Goal: Information Seeking & Learning: Find specific fact

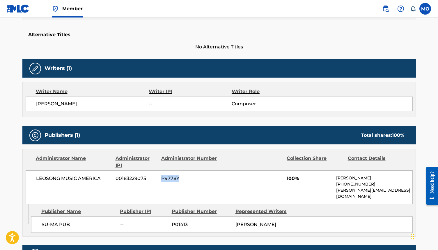
drag, startPoint x: 182, startPoint y: 178, endPoint x: 161, endPoint y: 180, distance: 20.4
click at [161, 179] on span "P9778Y" at bounding box center [189, 178] width 56 height 7
copy span "P9778Y"
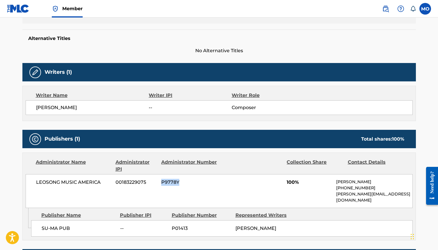
scroll to position [142, 0]
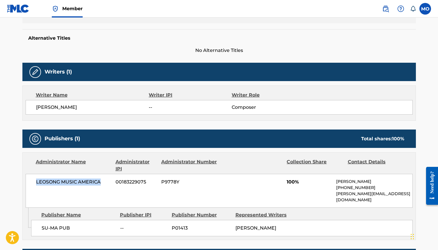
drag, startPoint x: 105, startPoint y: 181, endPoint x: 30, endPoint y: 182, distance: 74.8
click at [30, 182] on div "LEOSONG MUSIC AMERICA 00183229075 P9778Y 100% [PERSON_NAME] [PHONE_NUMBER] [PER…" at bounding box center [219, 191] width 387 height 34
copy span "LEOSONG MUSIC AMERICA"
drag, startPoint x: 149, startPoint y: 183, endPoint x: 116, endPoint y: 183, distance: 33.2
click at [116, 183] on span "00183229075" at bounding box center [136, 181] width 41 height 7
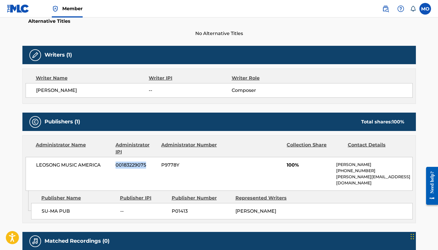
scroll to position [160, 0]
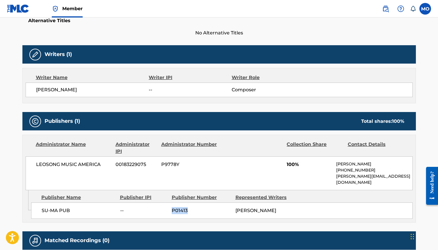
drag, startPoint x: 193, startPoint y: 203, endPoint x: 170, endPoint y: 204, distance: 22.4
click at [170, 204] on div "SU-MA PUB -- P01413 [PERSON_NAME]" at bounding box center [222, 210] width 382 height 16
copy span "P01413"
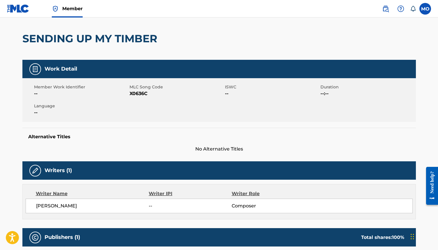
scroll to position [38, 0]
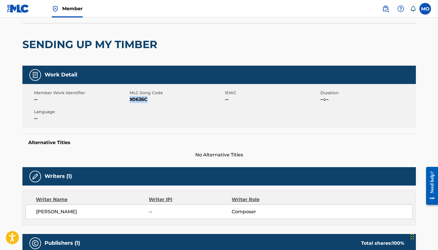
drag, startPoint x: 151, startPoint y: 100, endPoint x: 129, endPoint y: 100, distance: 22.1
click at [130, 100] on span "X0636C" at bounding box center [177, 99] width 94 height 7
copy span "X0636C"
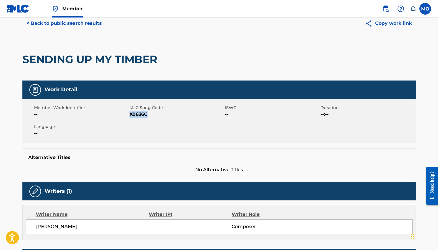
scroll to position [0, 0]
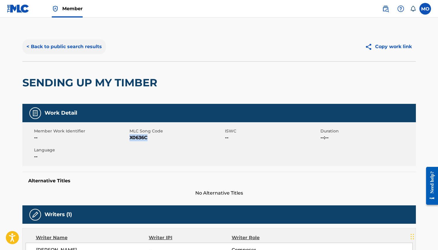
click at [78, 46] on button "< Back to public search results" at bounding box center [64, 46] width 84 height 15
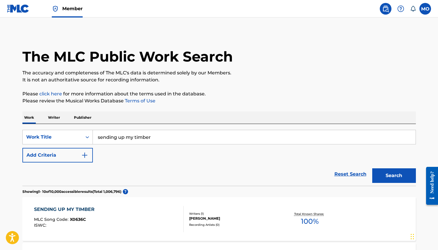
scroll to position [118, 0]
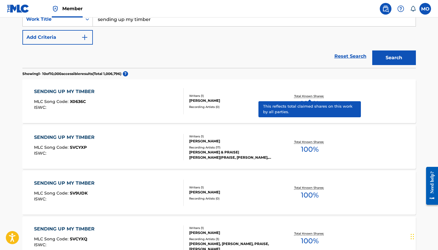
click at [308, 96] on p "Total Known Shares:" at bounding box center [309, 96] width 31 height 4
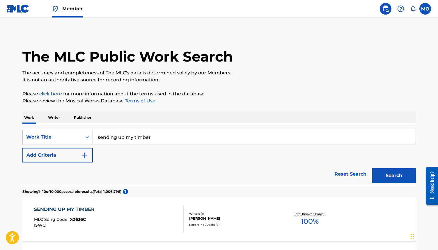
click at [155, 137] on input "sending up my timber" at bounding box center [254, 137] width 323 height 14
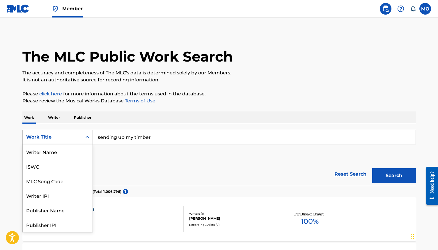
scroll to position [29, 0]
click at [86, 136] on icon "Search Form" at bounding box center [87, 137] width 6 height 6
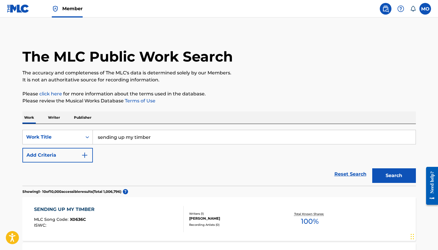
click at [153, 138] on input "sending up my timber" at bounding box center [254, 137] width 323 height 14
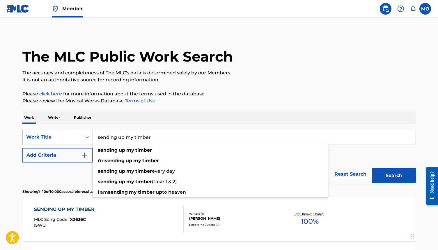
drag, startPoint x: 157, startPoint y: 137, endPoint x: 94, endPoint y: 134, distance: 63.5
click at [94, 134] on input "sending up my timber" at bounding box center [254, 137] width 323 height 14
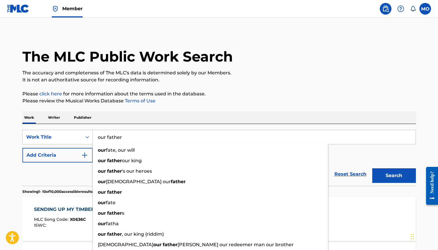
type input "our father"
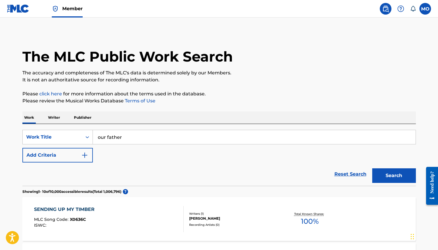
click at [86, 117] on p "Publisher" at bounding box center [82, 117] width 21 height 12
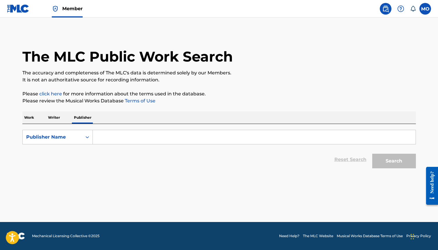
click at [109, 136] on input "Search Form" at bounding box center [254, 137] width 323 height 14
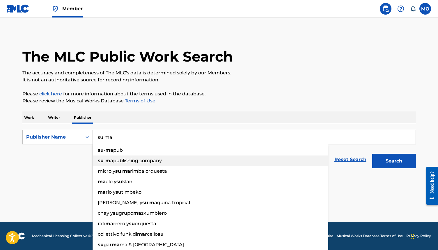
click at [121, 161] on span "publishing company" at bounding box center [137, 161] width 49 height 6
type input "su-ma publishing company"
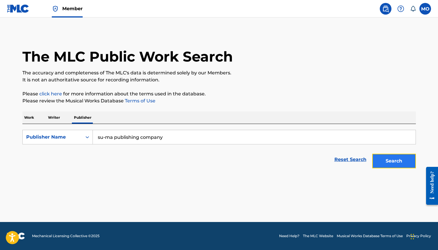
click at [381, 159] on button "Search" at bounding box center [394, 160] width 44 height 15
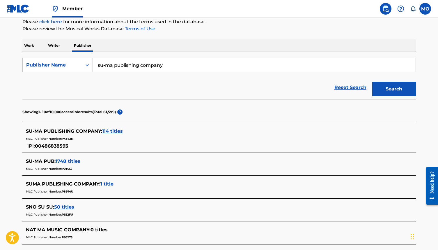
scroll to position [73, 0]
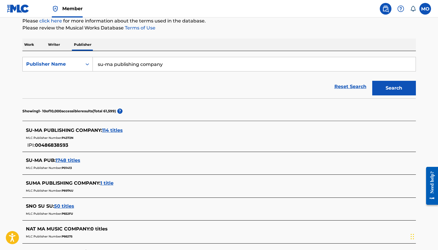
click at [109, 184] on span "1 title" at bounding box center [106, 183] width 13 height 6
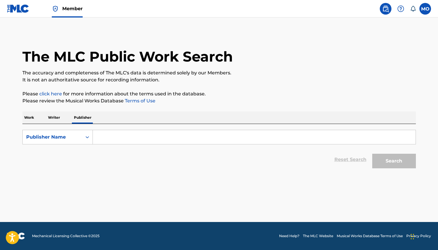
click at [110, 138] on input "Search Form" at bounding box center [254, 137] width 323 height 14
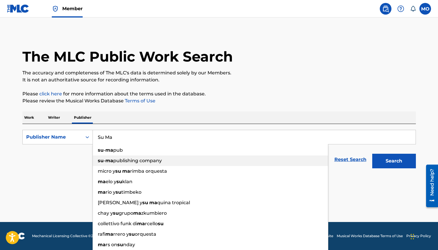
click at [120, 160] on span "publishing company" at bounding box center [137, 161] width 49 height 6
type input "su-ma publishing company"
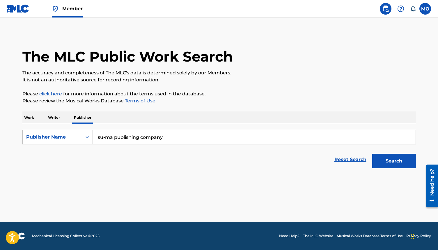
click at [32, 116] on p "Work" at bounding box center [28, 117] width 13 height 12
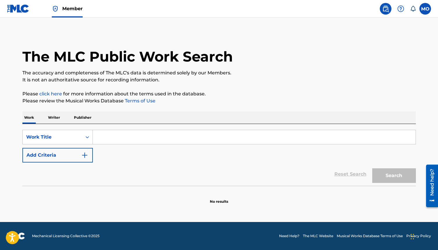
click at [147, 138] on input "Search Form" at bounding box center [254, 137] width 323 height 14
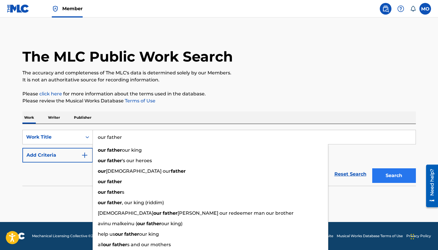
type input "our father"
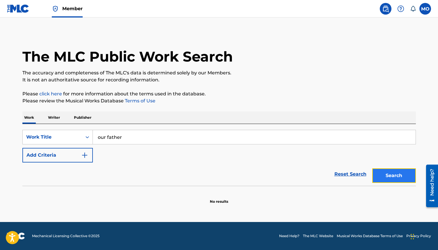
click at [395, 174] on button "Search" at bounding box center [394, 175] width 44 height 15
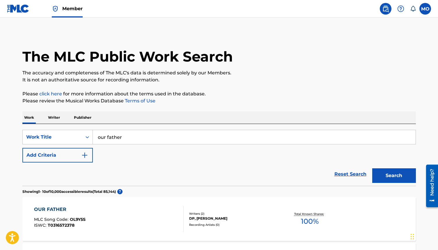
click at [89, 117] on p "Publisher" at bounding box center [82, 117] width 21 height 12
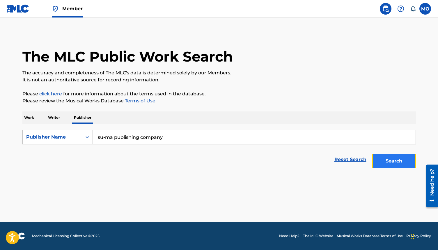
click at [389, 164] on button "Search" at bounding box center [394, 160] width 44 height 15
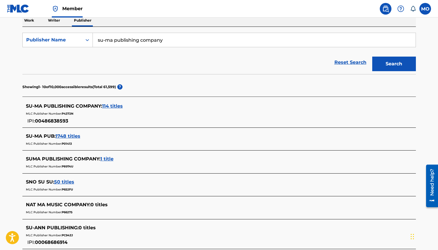
scroll to position [98, 0]
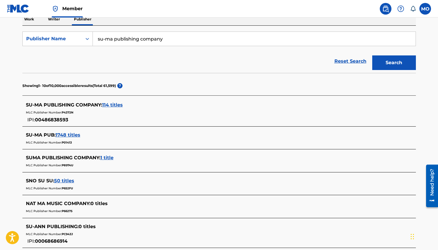
click at [121, 105] on span "114 titles" at bounding box center [112, 105] width 21 height 6
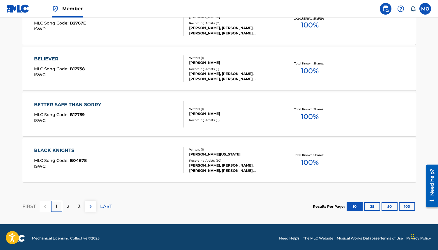
scroll to position [487, 0]
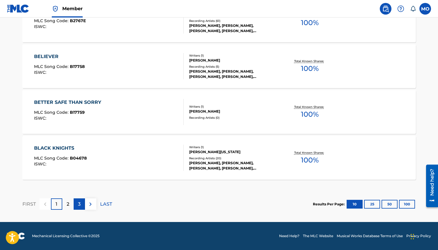
click at [79, 202] on p "3" at bounding box center [79, 203] width 3 height 7
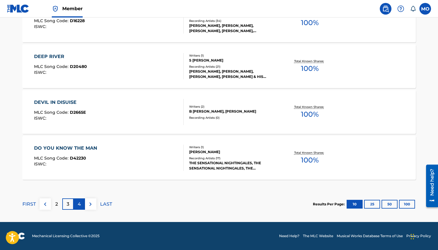
click at [81, 204] on div "4" at bounding box center [79, 203] width 11 height 11
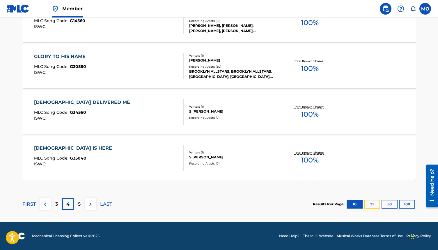
click at [372, 202] on button "25" at bounding box center [372, 203] width 16 height 9
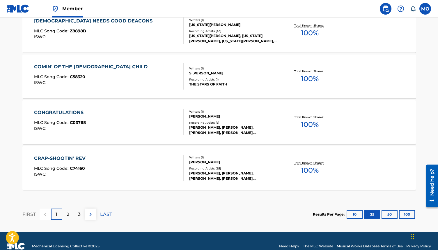
scroll to position [1173, 0]
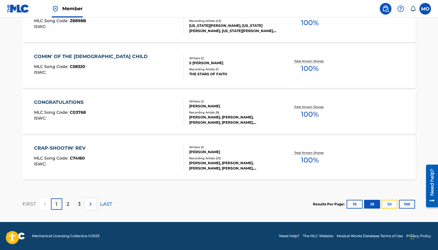
click at [390, 205] on button "50" at bounding box center [390, 203] width 16 height 9
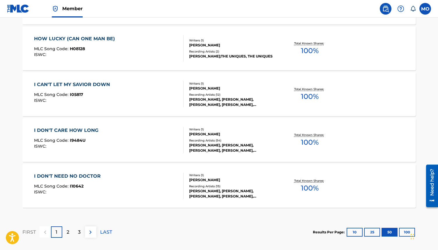
scroll to position [2280, 0]
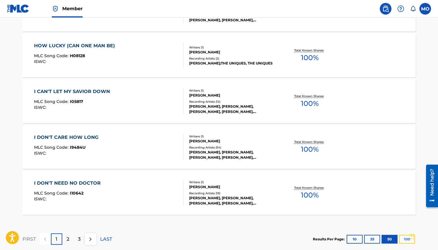
click at [404, 238] on button "100" at bounding box center [407, 238] width 16 height 9
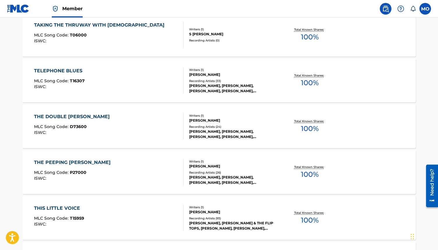
scroll to position [4601, 0]
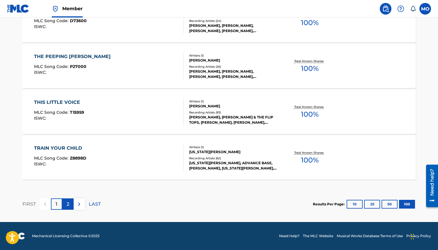
click at [67, 204] on p "2" at bounding box center [68, 203] width 3 height 7
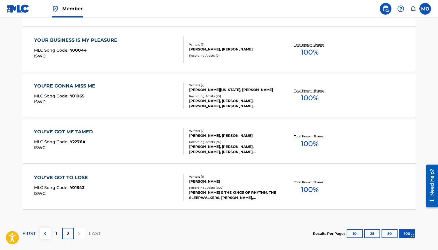
scroll to position [670, 0]
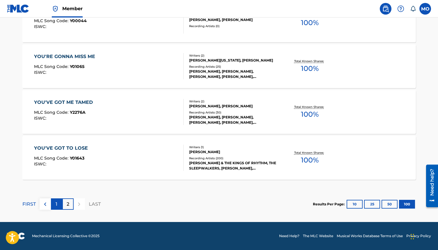
click at [56, 202] on p "1" at bounding box center [57, 203] width 2 height 7
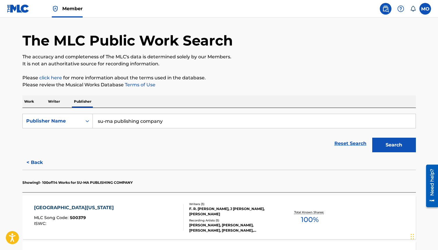
scroll to position [0, 0]
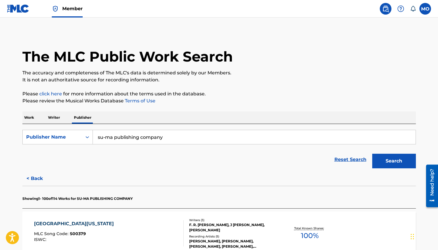
click at [171, 140] on input "su-ma publishing company" at bounding box center [254, 137] width 323 height 14
click at [32, 118] on p "Work" at bounding box center [28, 117] width 13 height 12
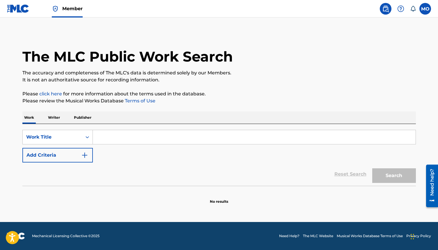
click at [111, 137] on input "Search Form" at bounding box center [254, 137] width 323 height 14
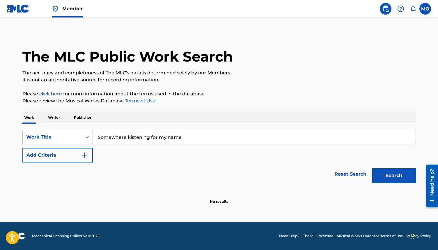
click at [130, 139] on input "Somewhere kistening for my name" at bounding box center [254, 137] width 323 height 14
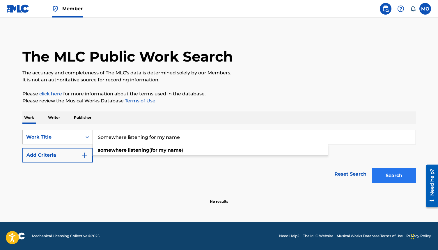
type input "Somewhere listening for my name"
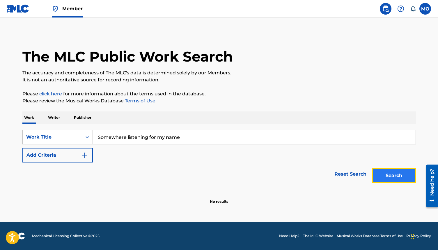
click at [390, 175] on button "Search" at bounding box center [394, 175] width 44 height 15
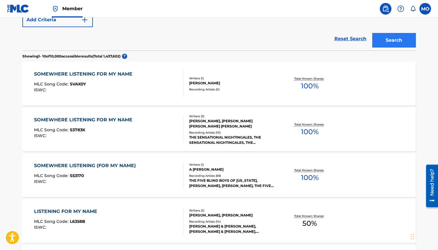
scroll to position [139, 0]
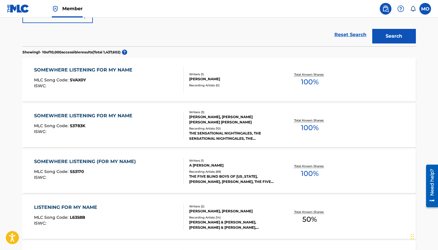
click at [117, 162] on div "SOMEWHERE LISTENING (FOR MY NAME)" at bounding box center [86, 161] width 105 height 7
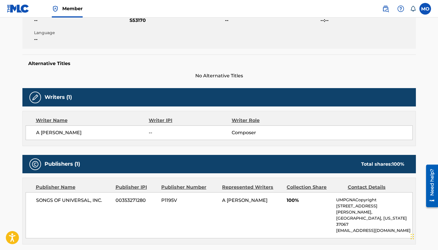
scroll to position [126, 0]
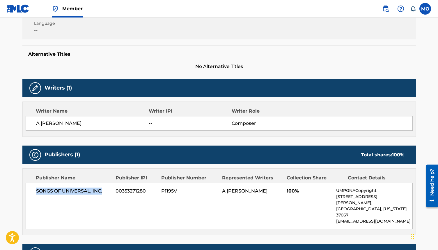
drag, startPoint x: 103, startPoint y: 190, endPoint x: 30, endPoint y: 190, distance: 73.4
click at [30, 190] on div "SONGS OF UNIVERSAL, INC. 00353271280 P1195V A BROWNLEE 100% UMPGNACopyright 155…" at bounding box center [219, 206] width 387 height 46
copy span "SONGS OF UNIVERSAL, INC."
drag, startPoint x: 153, startPoint y: 190, endPoint x: 116, endPoint y: 190, distance: 37.6
click at [116, 190] on span "00353271280" at bounding box center [136, 190] width 41 height 7
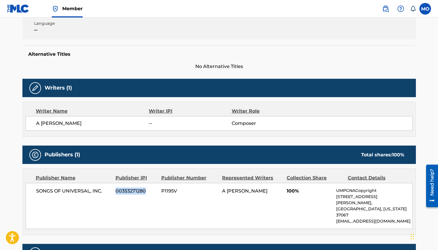
copy span "00353271280"
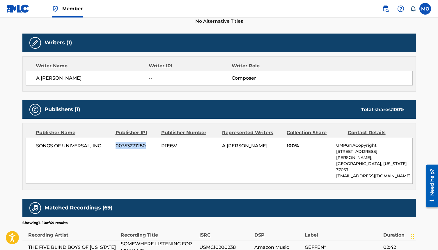
scroll to position [175, 0]
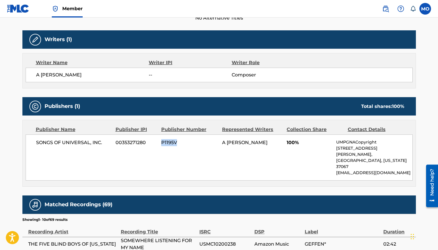
drag, startPoint x: 179, startPoint y: 142, endPoint x: 161, endPoint y: 142, distance: 18.1
click at [161, 142] on div "SONGS OF UNIVERSAL, INC. 00353271280 P1195V A BROWNLEE 100% UMPGNACopyright 155…" at bounding box center [219, 157] width 387 height 46
copy span "P1195V"
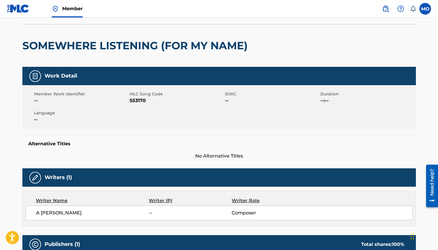
scroll to position [20, 0]
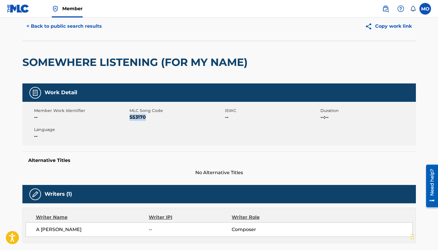
drag, startPoint x: 151, startPoint y: 117, endPoint x: 130, endPoint y: 120, distance: 21.1
click at [130, 119] on span "S53170" at bounding box center [177, 117] width 94 height 7
copy span "S53170"
click at [395, 130] on div "Member Work Identifier -- MLC Song Code S53170 ISWC -- Duration --:-- Language …" at bounding box center [219, 124] width 394 height 44
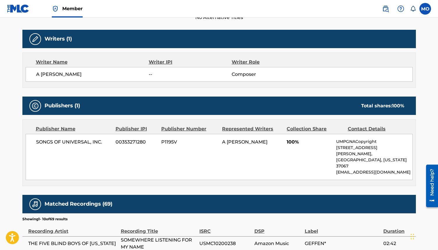
scroll to position [178, 0]
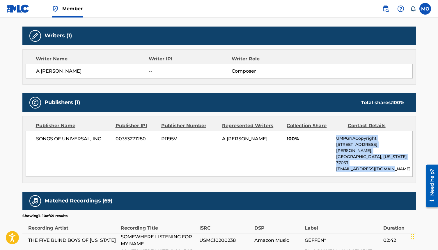
drag, startPoint x: 394, startPoint y: 158, endPoint x: 333, endPoint y: 141, distance: 63.3
click at [333, 141] on div "SONGS OF UNIVERSAL, INC. 00353271280 P1195V A BROWNLEE 100% UMPGNACopyright 155…" at bounding box center [219, 153] width 387 height 46
copy div "UMPGNACopyright 1550 W. McEwen Drive, Unit 400, Franklin, Tennessee 37067 NACop…"
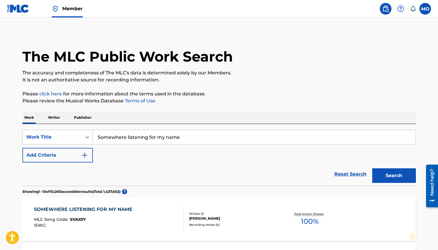
drag, startPoint x: 191, startPoint y: 135, endPoint x: 94, endPoint y: 136, distance: 97.0
click at [94, 137] on input "Somewhere listening for my name" at bounding box center [254, 137] width 323 height 14
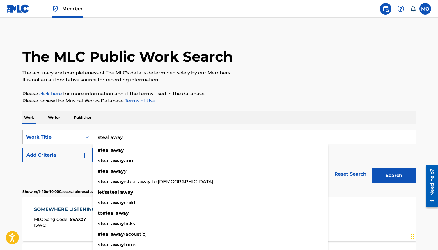
type input "steal away"
click at [106, 116] on div "Work Writer Publisher" at bounding box center [219, 117] width 394 height 12
drag, startPoint x: 129, startPoint y: 138, endPoint x: 99, endPoint y: 137, distance: 29.7
click at [99, 137] on input "steal away" at bounding box center [254, 137] width 323 height 14
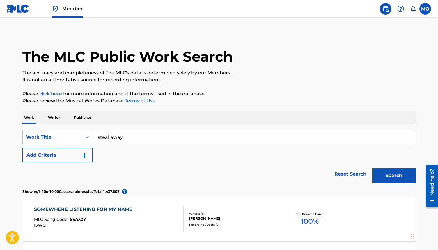
click at [127, 127] on div "SearchWithCriteria522f5f53-8ef8-44b1-bb2d-8292c5f2ccd3 Work Title steal away Ad…" at bounding box center [219, 155] width 394 height 62
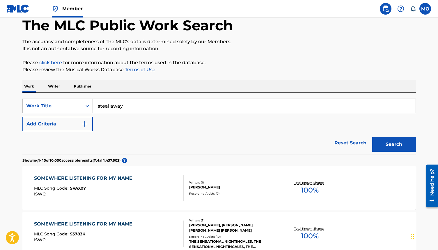
scroll to position [29, 0]
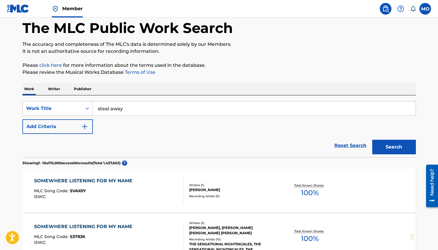
click at [56, 90] on p "Writer" at bounding box center [53, 89] width 15 height 12
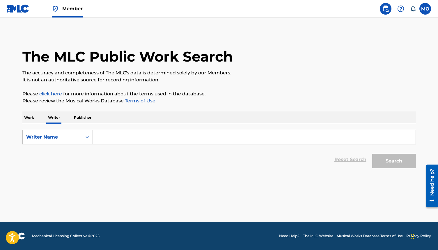
click at [121, 137] on input "Search Form" at bounding box center [254, 137] width 323 height 14
type input "DR"
click at [382, 158] on button "Search" at bounding box center [394, 160] width 44 height 15
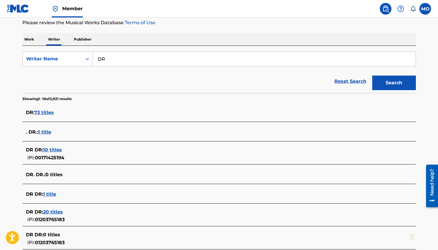
scroll to position [92, 0]
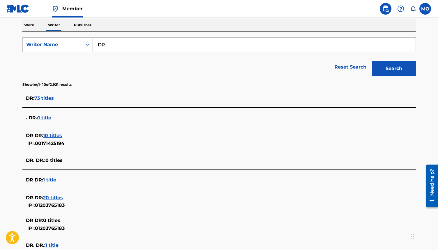
click at [52, 98] on span "73 titles" at bounding box center [44, 98] width 20 height 6
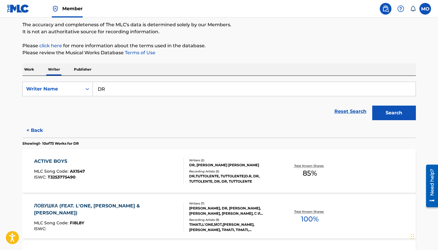
scroll to position [46, 0]
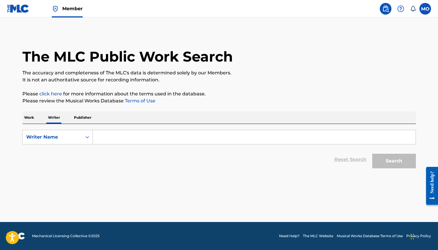
click at [26, 118] on p "Work" at bounding box center [28, 117] width 13 height 12
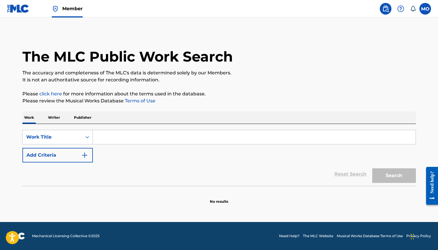
click at [102, 135] on input "Search Form" at bounding box center [254, 137] width 323 height 14
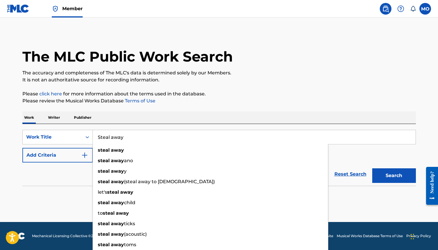
click at [222, 137] on input "Steal away" at bounding box center [254, 137] width 323 height 14
type input "Steal away"
click at [76, 116] on p "Publisher" at bounding box center [82, 117] width 21 height 12
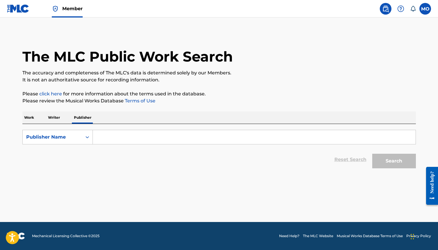
click at [98, 137] on input "Search Form" at bounding box center [254, 137] width 323 height 14
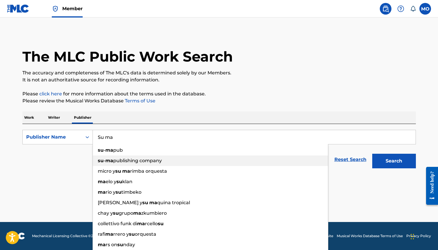
click at [232, 156] on div "su - ma publishing company" at bounding box center [210, 160] width 235 height 10
type input "su-ma publishing company"
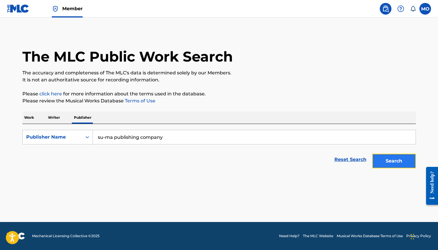
click at [392, 161] on button "Search" at bounding box center [394, 160] width 44 height 15
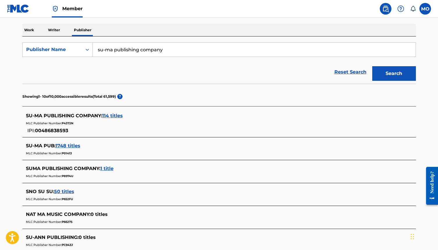
scroll to position [91, 0]
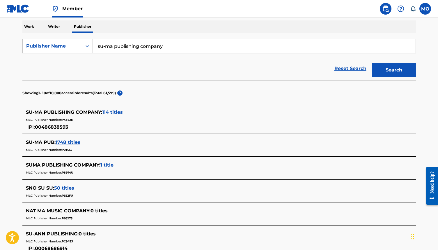
click at [119, 112] on span "114 titles" at bounding box center [112, 112] width 21 height 6
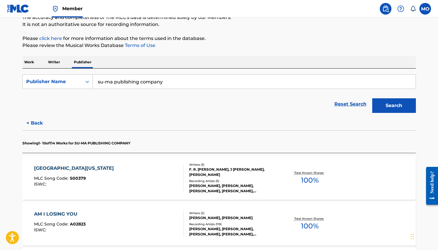
scroll to position [0, 0]
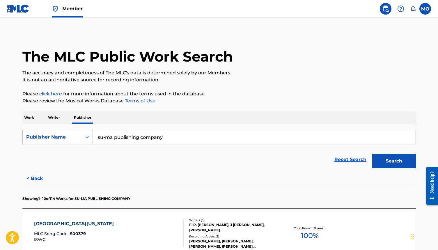
drag, startPoint x: 172, startPoint y: 140, endPoint x: 103, endPoint y: 119, distance: 72.2
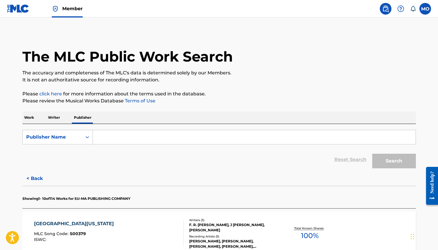
click at [32, 115] on p "Work" at bounding box center [28, 117] width 13 height 12
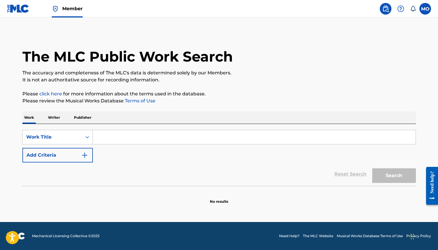
click at [98, 137] on input "Search Form" at bounding box center [254, 137] width 323 height 14
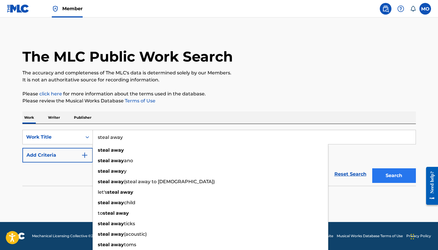
type input "steal away"
click at [394, 173] on button "Search" at bounding box center [394, 175] width 44 height 15
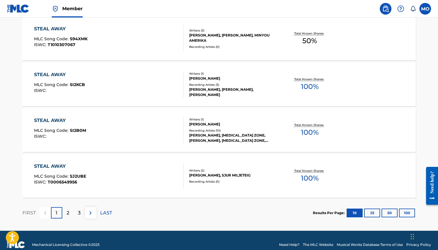
scroll to position [463, 0]
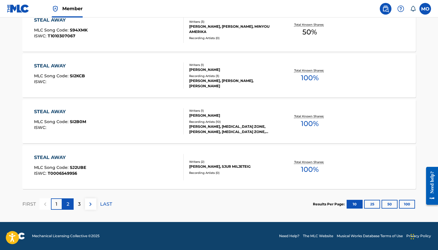
click at [68, 205] on p "2" at bounding box center [68, 203] width 3 height 7
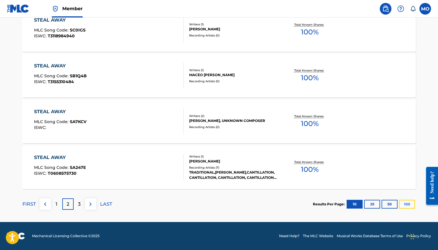
click at [408, 205] on button "100" at bounding box center [407, 203] width 16 height 9
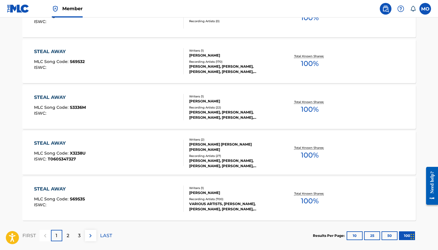
scroll to position [4578, 0]
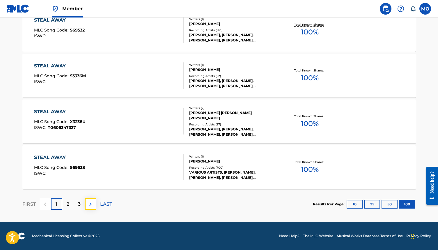
click at [91, 203] on img at bounding box center [90, 203] width 7 height 7
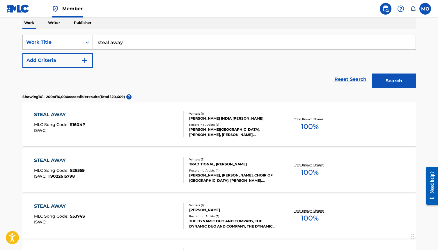
scroll to position [95, 0]
click at [56, 160] on div "STEAL AWAY" at bounding box center [59, 159] width 51 height 7
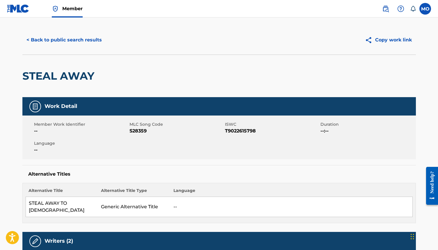
scroll to position [6, 0]
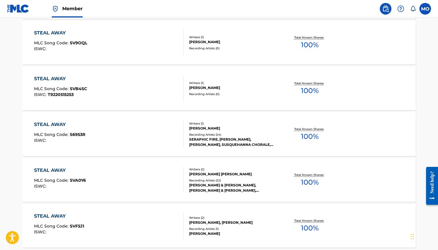
scroll to position [4578, 0]
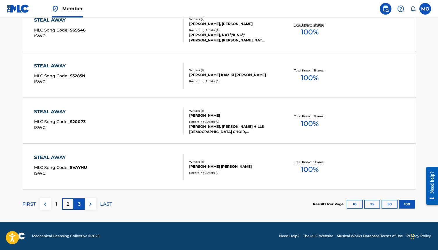
click at [78, 203] on p "3" at bounding box center [79, 203] width 3 height 7
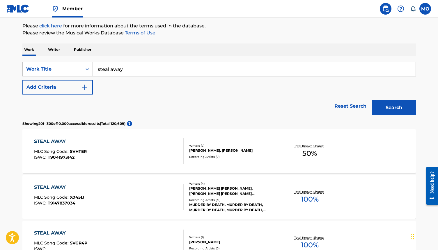
scroll to position [58, 0]
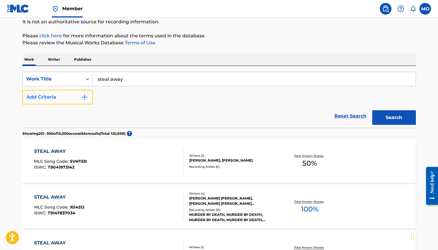
click at [85, 95] on img "Search Form" at bounding box center [84, 96] width 7 height 7
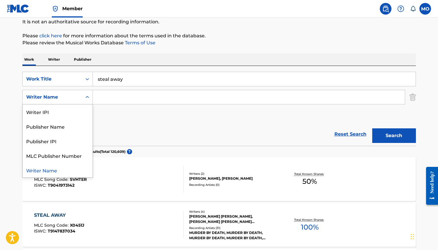
click at [86, 97] on icon "Search Form" at bounding box center [87, 97] width 6 height 6
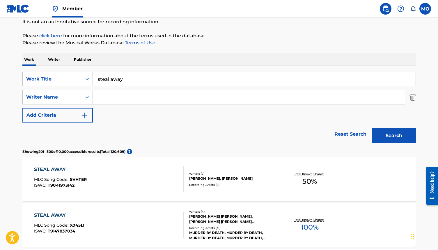
click at [86, 97] on icon "Search Form" at bounding box center [87, 97] width 6 height 6
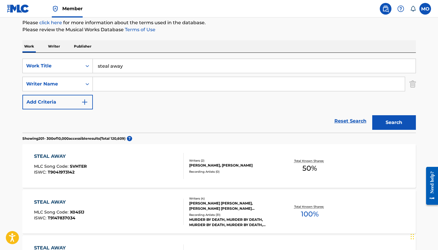
scroll to position [0, 0]
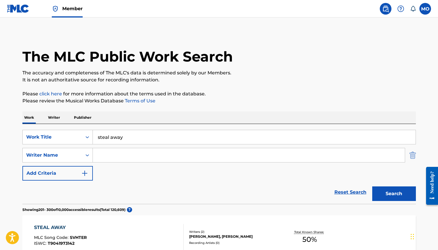
click at [412, 155] on img "Search Form" at bounding box center [413, 155] width 6 height 15
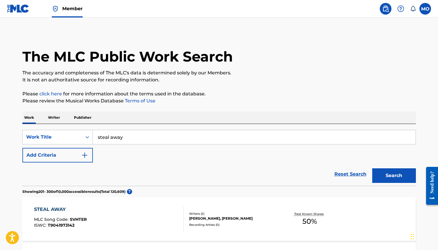
click at [56, 119] on p "Writer" at bounding box center [53, 117] width 15 height 12
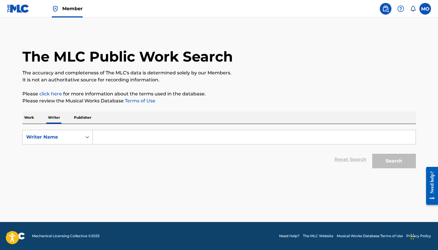
click at [30, 118] on p "Work" at bounding box center [28, 117] width 13 height 12
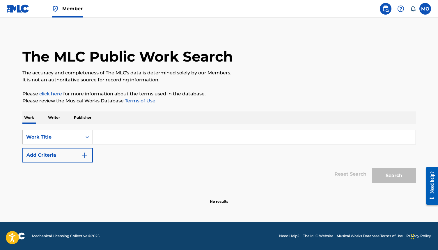
click at [54, 120] on p "Writer" at bounding box center [53, 117] width 15 height 12
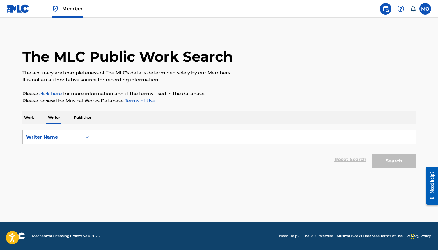
click at [100, 135] on input "Search Form" at bounding box center [254, 137] width 323 height 14
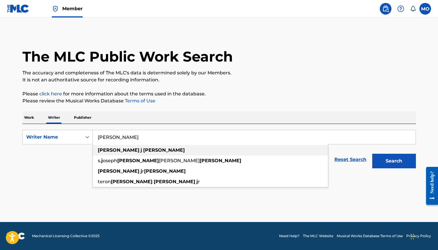
click at [102, 151] on strong "stanley" at bounding box center [119, 150] width 42 height 6
type input "stanley j lewis"
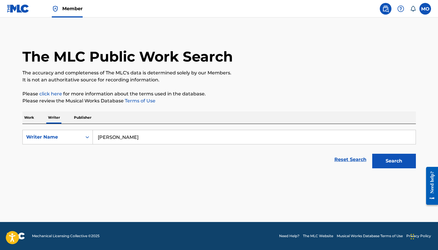
click at [32, 119] on p "Work" at bounding box center [28, 117] width 13 height 12
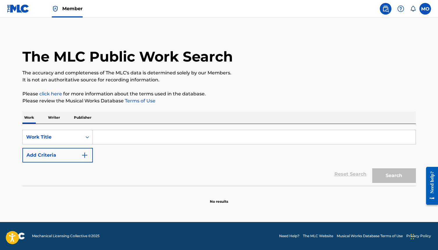
click at [114, 135] on input "Search Form" at bounding box center [254, 137] width 323 height 14
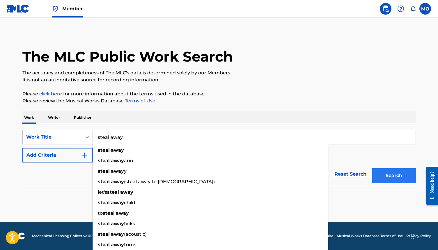
type input "steal away"
click at [379, 177] on button "Search" at bounding box center [394, 175] width 44 height 15
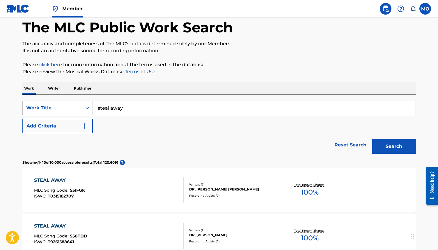
scroll to position [12, 0]
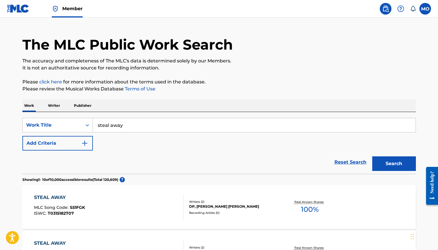
drag, startPoint x: 128, startPoint y: 125, endPoint x: 96, endPoint y: 125, distance: 31.5
click at [96, 125] on input "steal away" at bounding box center [254, 125] width 323 height 14
type input "the best of gramer"
drag, startPoint x: 152, startPoint y: 126, endPoint x: 96, endPoint y: 126, distance: 56.8
click at [96, 126] on input "the best of gramer" at bounding box center [254, 125] width 323 height 14
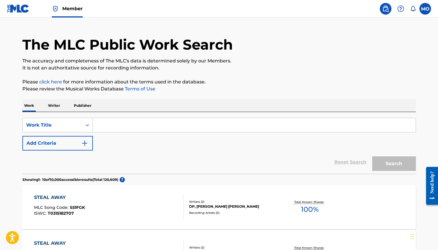
click at [99, 125] on input "Search Form" at bounding box center [254, 125] width 323 height 14
paste input "The Best of Grammercy Gospel, Vol. 1"
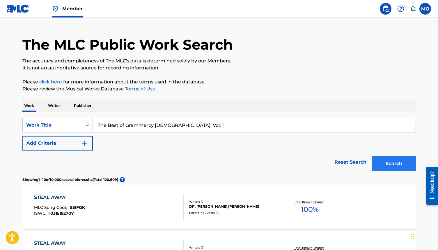
type input "The Best of Grammercy Gospel, Vol. 1"
click at [393, 162] on button "Search" at bounding box center [394, 163] width 44 height 15
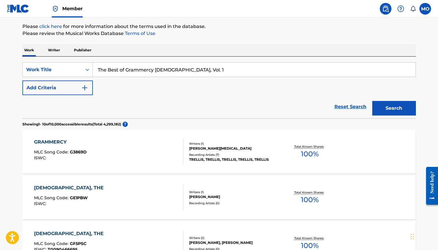
scroll to position [68, 0]
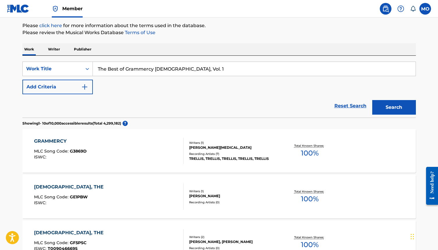
click at [52, 141] on div "GRAMMERCY" at bounding box center [60, 140] width 53 height 7
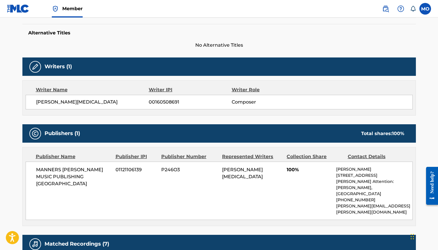
scroll to position [133, 0]
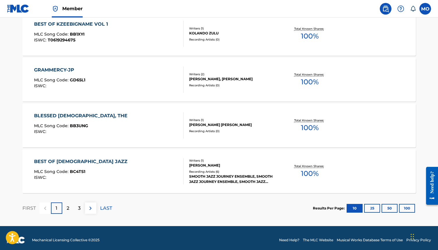
scroll to position [463, 0]
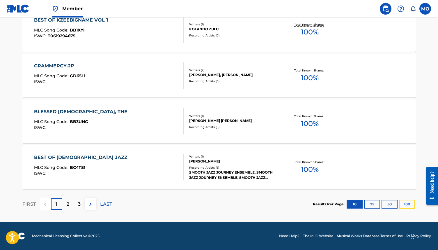
click at [410, 202] on button "100" at bounding box center [407, 203] width 16 height 9
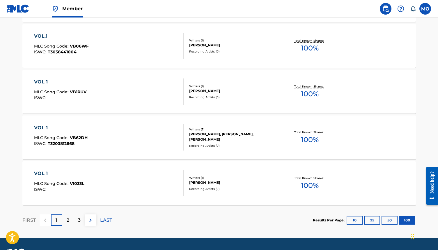
scroll to position [4578, 0]
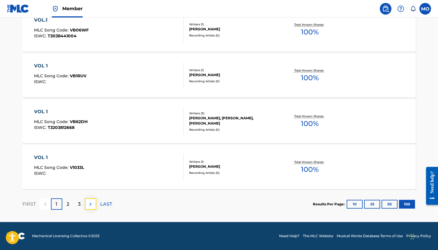
click at [88, 206] on img at bounding box center [90, 203] width 7 height 7
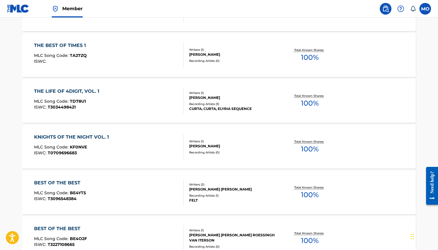
scroll to position [0, 0]
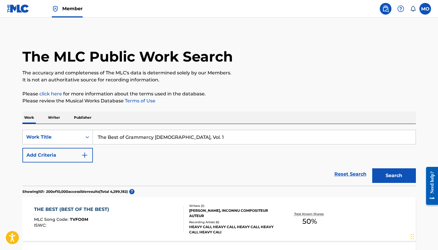
drag, startPoint x: 195, startPoint y: 135, endPoint x: 102, endPoint y: 133, distance: 92.9
click at [102, 133] on input "The Best of Grammercy Gospel, Vol. 1" at bounding box center [254, 137] width 323 height 14
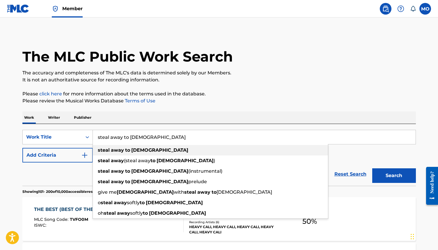
type input "steal away to jesus"
click at [103, 150] on strong "steal" at bounding box center [104, 150] width 12 height 6
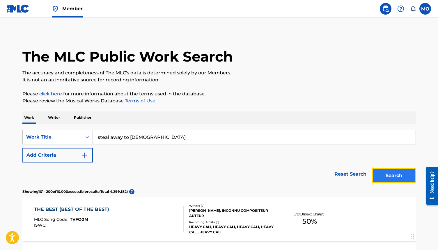
click at [385, 171] on button "Search" at bounding box center [394, 175] width 44 height 15
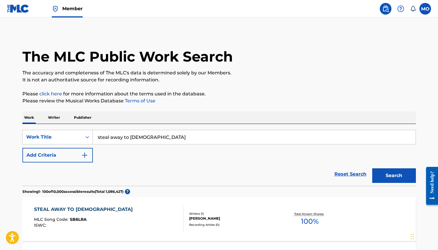
click at [52, 118] on p "Writer" at bounding box center [53, 117] width 15 height 12
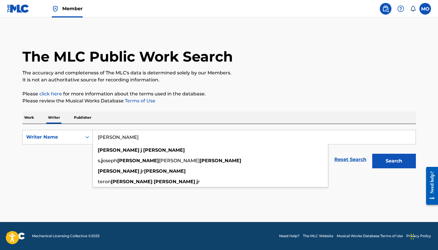
drag, startPoint x: 131, startPoint y: 139, endPoint x: 104, endPoint y: 139, distance: 26.8
click at [104, 139] on input "stanley j lewis" at bounding box center [254, 137] width 323 height 14
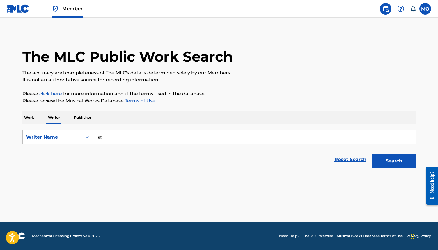
type input "s"
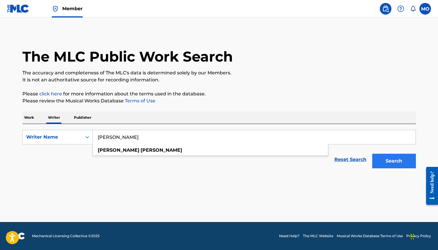
type input "wallace willis"
click at [395, 164] on button "Search" at bounding box center [394, 160] width 44 height 15
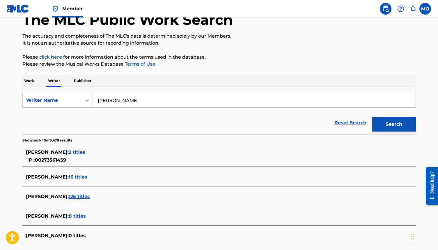
scroll to position [41, 0]
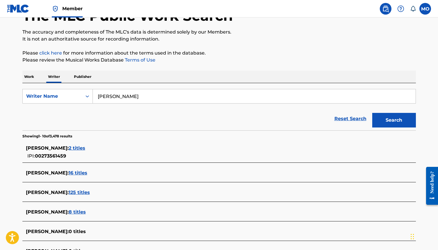
click at [82, 212] on span "8 titles" at bounding box center [77, 212] width 17 height 6
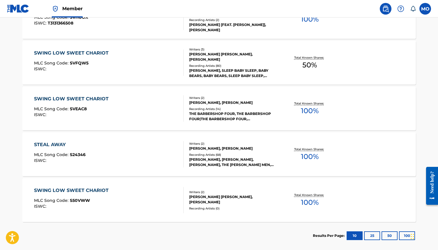
scroll to position [331, 0]
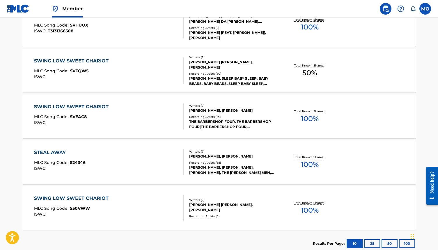
click at [64, 153] on div "STEAL AWAY" at bounding box center [60, 152] width 52 height 7
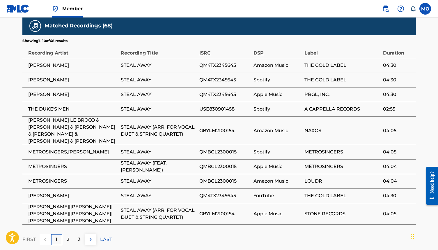
scroll to position [396, 0]
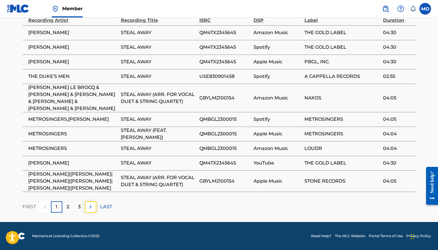
click at [93, 208] on img at bounding box center [90, 206] width 7 height 7
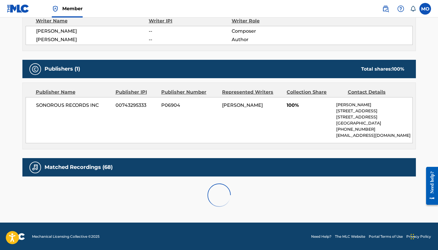
scroll to position [369, 0]
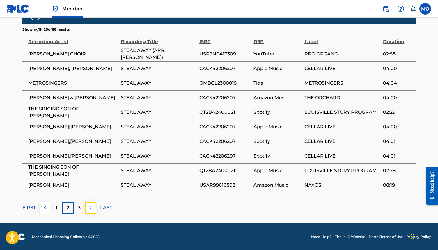
click at [91, 207] on img at bounding box center [90, 207] width 7 height 7
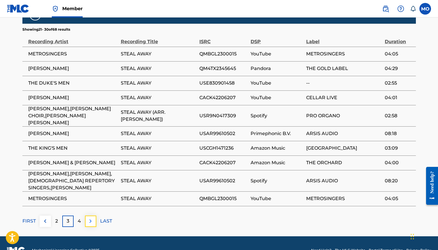
click at [91, 217] on img at bounding box center [90, 220] width 7 height 7
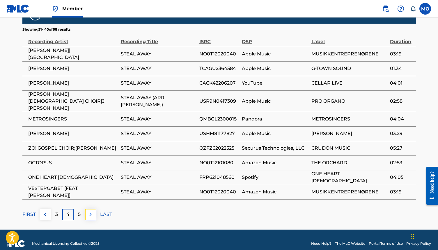
click at [91, 211] on img at bounding box center [90, 214] width 7 height 7
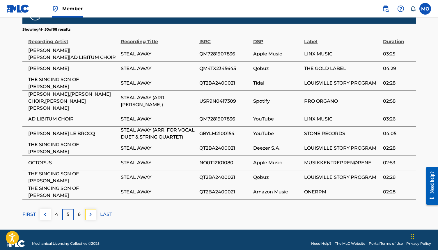
click at [91, 211] on img at bounding box center [90, 214] width 7 height 7
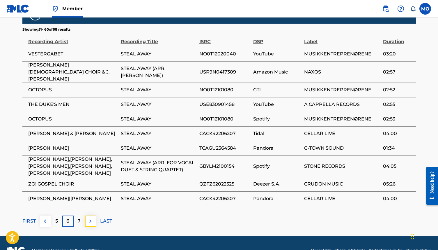
click at [92, 220] on img at bounding box center [90, 220] width 7 height 7
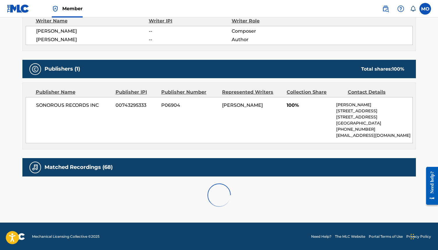
scroll to position [340, 0]
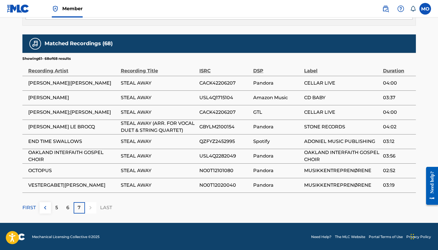
click at [83, 208] on div "7" at bounding box center [79, 207] width 11 height 11
click at [42, 208] on img at bounding box center [45, 207] width 7 height 7
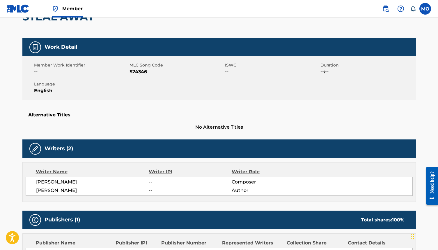
scroll to position [0, 0]
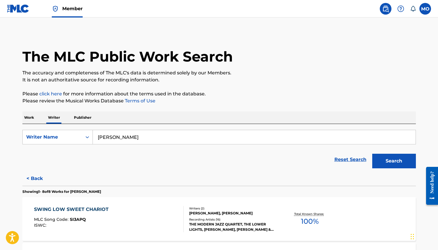
drag, startPoint x: 132, startPoint y: 138, endPoint x: 99, endPoint y: 138, distance: 32.9
click at [98, 138] on input "wallace willis" at bounding box center [254, 137] width 323 height 14
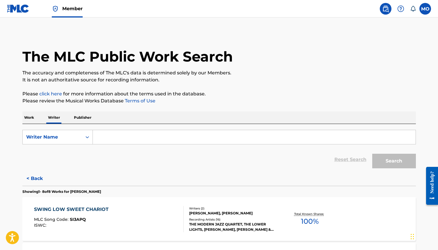
paste input "Minerva “Aunt Minerva” Willis."
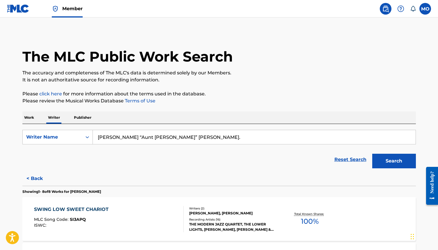
drag, startPoint x: 154, startPoint y: 136, endPoint x: 119, endPoint y: 137, distance: 35.2
click at [119, 137] on input "Minerva “Aunt Minerva” Willis." at bounding box center [254, 137] width 323 height 14
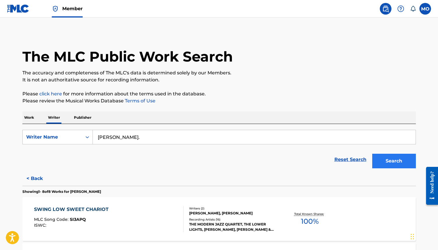
type input "Minerva Willis."
click at [396, 157] on button "Search" at bounding box center [394, 160] width 44 height 15
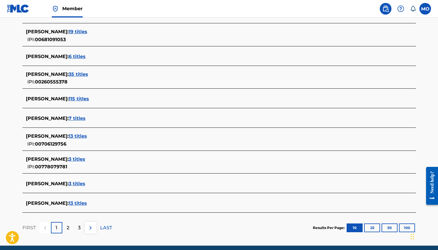
scroll to position [177, 0]
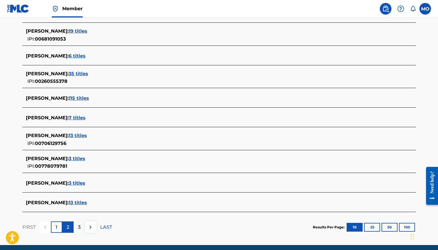
click at [69, 227] on p "2" at bounding box center [68, 226] width 3 height 7
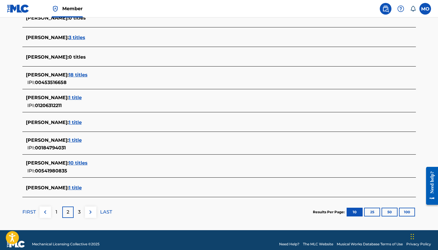
scroll to position [203, 0]
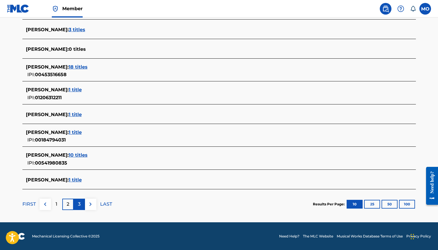
click at [80, 204] on div "3" at bounding box center [79, 203] width 11 height 11
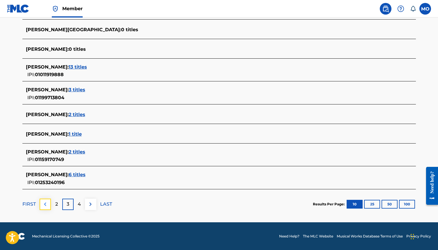
click at [47, 204] on img at bounding box center [45, 203] width 7 height 7
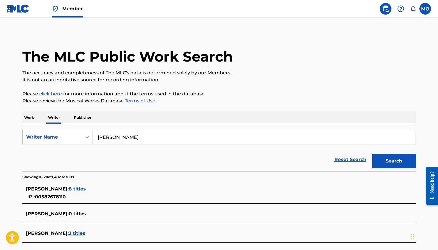
click at [32, 119] on p "Work" at bounding box center [28, 117] width 13 height 12
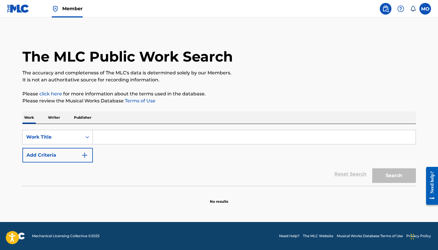
click at [114, 137] on input "Search Form" at bounding box center [254, 137] width 323 height 14
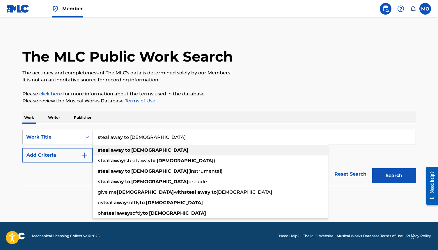
type input "steal away to jesus"
click at [123, 151] on strong "away" at bounding box center [117, 150] width 13 height 6
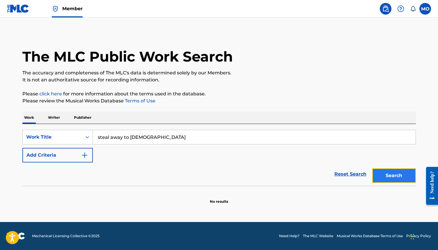
click at [389, 175] on button "Search" at bounding box center [394, 175] width 44 height 15
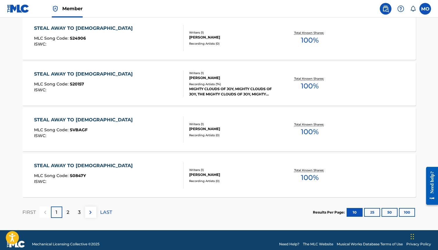
scroll to position [463, 0]
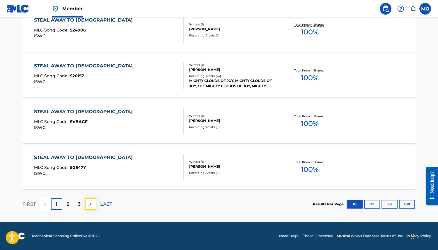
click at [89, 202] on img at bounding box center [90, 203] width 7 height 7
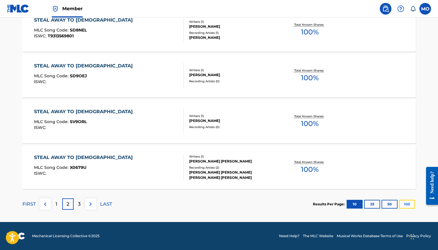
click at [407, 201] on button "100" at bounding box center [407, 203] width 16 height 9
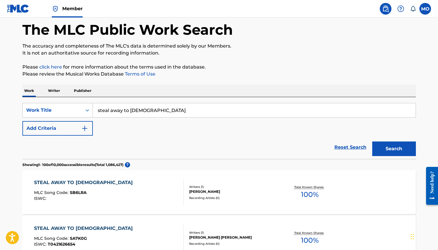
scroll to position [0, 0]
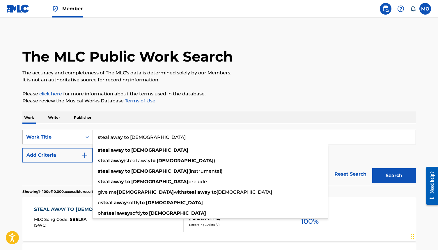
drag, startPoint x: 151, startPoint y: 136, endPoint x: 94, endPoint y: 134, distance: 57.1
click at [94, 134] on input "steal away to jesus" at bounding box center [254, 137] width 323 height 14
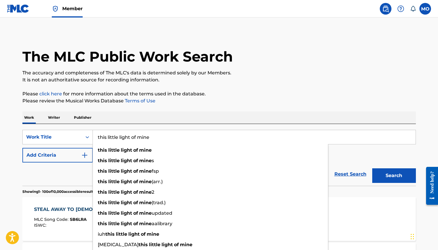
type input "this little light of mine"
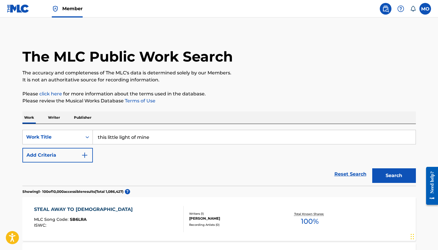
click at [174, 126] on div "SearchWithCriteriaa23c2bcf-b962-4185-9186-07bc01c1e05f Work Title this little l…" at bounding box center [219, 155] width 394 height 62
click at [388, 176] on button "Search" at bounding box center [394, 175] width 44 height 15
drag, startPoint x: 165, startPoint y: 135, endPoint x: 95, endPoint y: 134, distance: 69.6
click at [95, 134] on input "this little light of mine" at bounding box center [254, 137] width 323 height 14
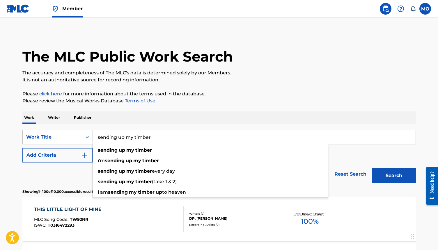
type input "sending up my timber"
click at [56, 117] on p "Writer" at bounding box center [53, 117] width 15 height 12
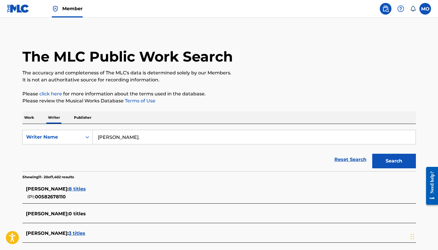
drag, startPoint x: 137, startPoint y: 135, endPoint x: 98, endPoint y: 134, distance: 39.3
click at [98, 134] on input "Minerva Willis." at bounding box center [254, 137] width 323 height 14
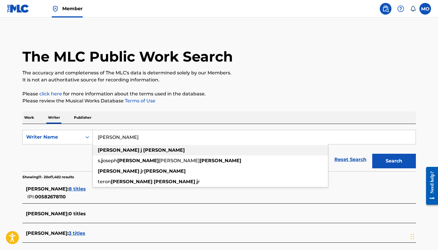
click at [130, 153] on div "stanley j lewis" at bounding box center [210, 150] width 235 height 10
type input "stanley j lewis"
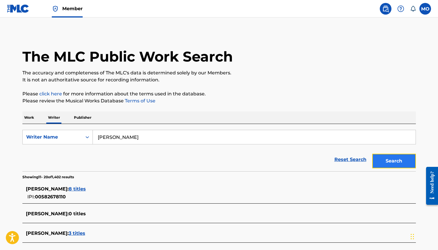
click at [392, 162] on button "Search" at bounding box center [394, 160] width 44 height 15
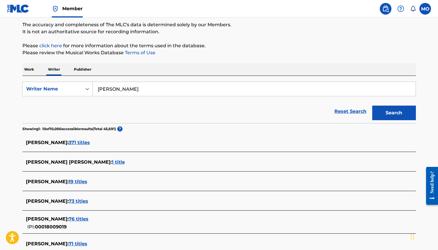
scroll to position [44, 0]
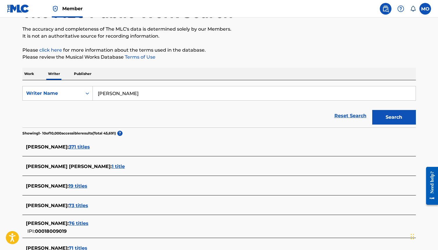
click at [112, 167] on span "1 title" at bounding box center [118, 166] width 13 height 6
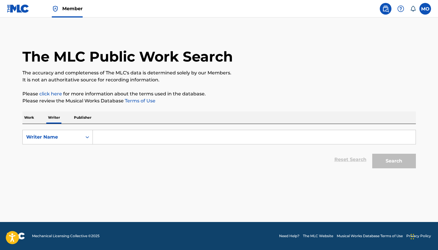
click at [104, 136] on input "Search Form" at bounding box center [254, 137] width 323 height 14
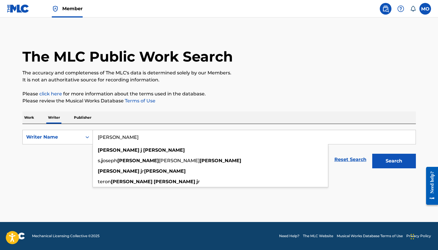
type input "[PERSON_NAME]"
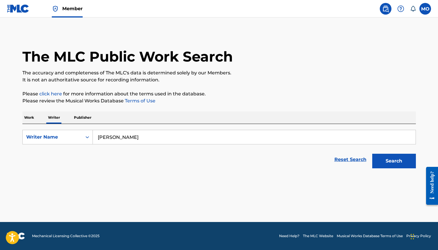
click at [33, 116] on p "Work" at bounding box center [28, 117] width 13 height 12
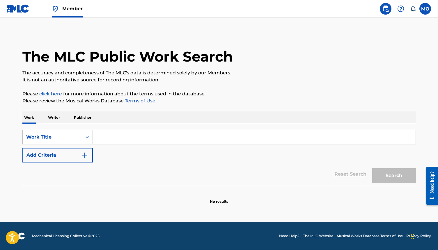
click at [114, 135] on input "Search Form" at bounding box center [254, 137] width 323 height 14
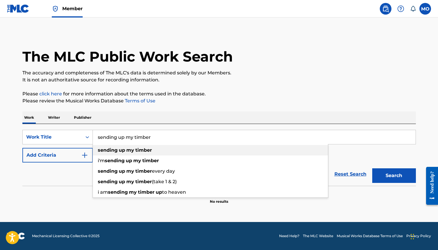
type input "sending up my timber"
click at [118, 146] on div "sending up my timber" at bounding box center [210, 150] width 235 height 10
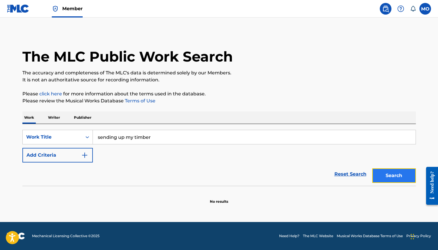
click at [393, 174] on button "Search" at bounding box center [394, 175] width 44 height 15
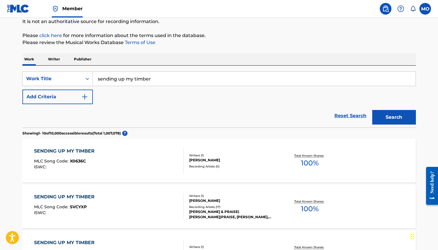
scroll to position [61, 0]
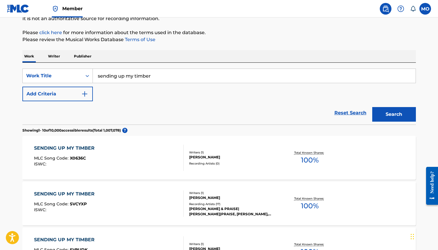
click at [65, 147] on div "SENDING UP MY TIMBER" at bounding box center [65, 147] width 63 height 7
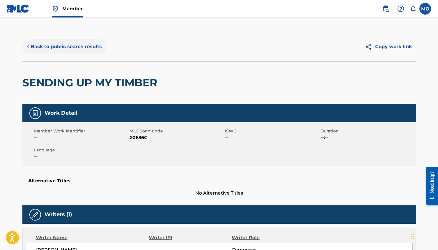
click at [41, 49] on button "< Back to public search results" at bounding box center [64, 46] width 84 height 15
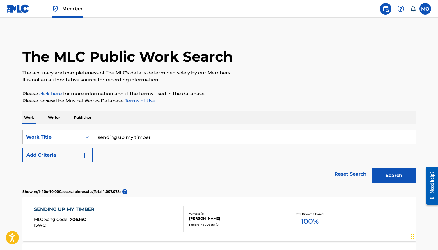
click at [57, 118] on p "Writer" at bounding box center [53, 117] width 15 height 12
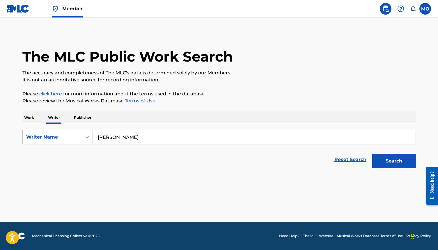
drag, startPoint x: 139, startPoint y: 139, endPoint x: 95, endPoint y: 137, distance: 44.6
click at [95, 137] on input "[PERSON_NAME]" at bounding box center [254, 137] width 323 height 14
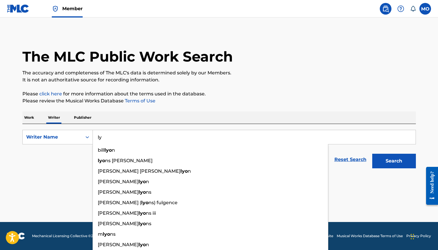
type input "l"
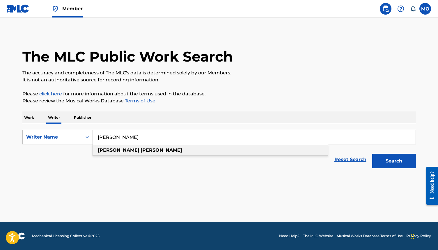
click at [102, 152] on strong "lloyd" at bounding box center [119, 150] width 42 height 6
type input "lloyd woodard"
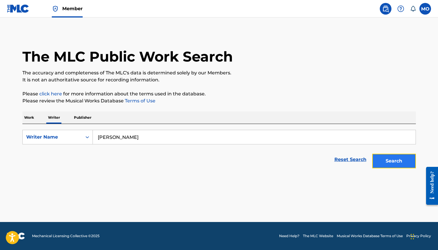
click at [388, 160] on button "Search" at bounding box center [394, 160] width 44 height 15
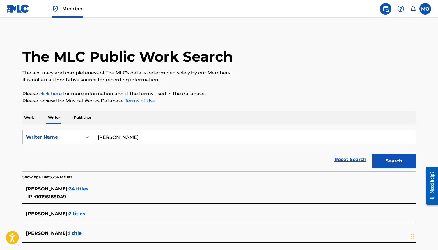
click at [85, 190] on span "24 titles" at bounding box center [79, 189] width 20 height 6
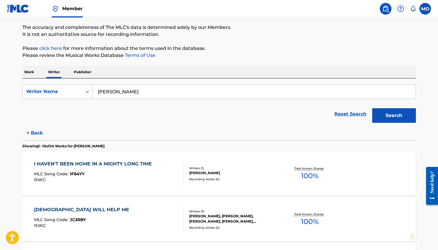
scroll to position [44, 0]
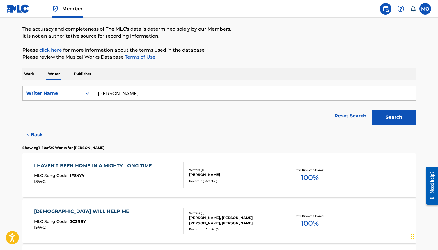
click at [30, 73] on p "Work" at bounding box center [28, 74] width 13 height 12
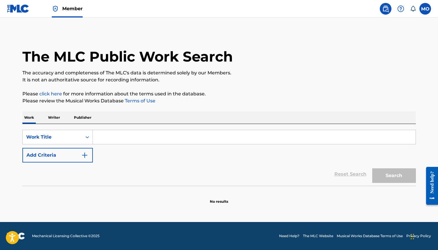
click at [115, 137] on input "Search Form" at bounding box center [254, 137] width 323 height 14
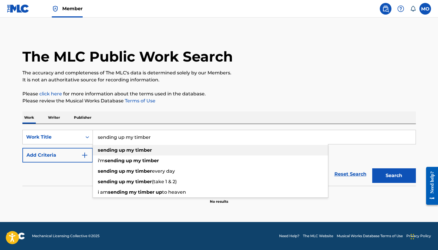
type input "sending up my timber"
click at [150, 151] on strong "timber" at bounding box center [143, 150] width 17 height 6
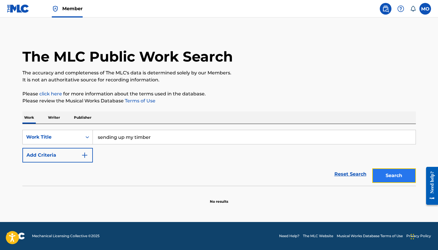
click at [384, 174] on button "Search" at bounding box center [394, 175] width 44 height 15
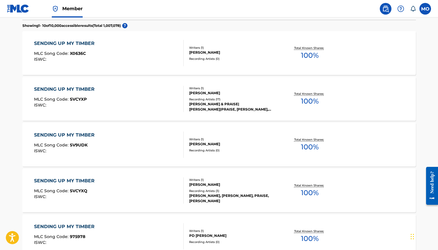
scroll to position [166, 0]
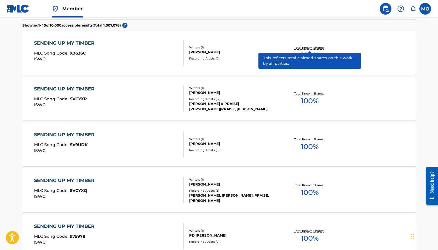
click at [314, 47] on p "Total Known Shares:" at bounding box center [309, 47] width 31 height 4
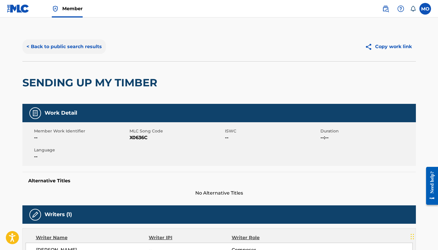
click at [74, 47] on button "< Back to public search results" at bounding box center [64, 46] width 84 height 15
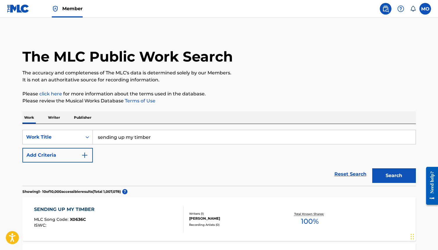
drag, startPoint x: 158, startPoint y: 139, endPoint x: 104, endPoint y: 134, distance: 54.1
click at [104, 134] on input "sending up my timber" at bounding box center [254, 137] width 323 height 14
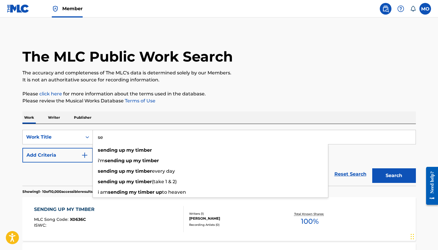
type input "s"
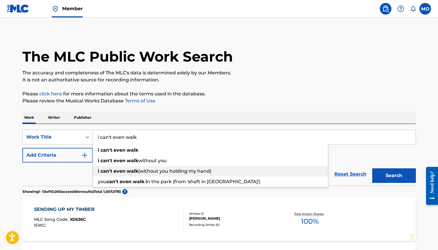
click at [123, 169] on strong "even" at bounding box center [120, 171] width 12 height 6
type input "i can't even walk (without you holding my hand)"
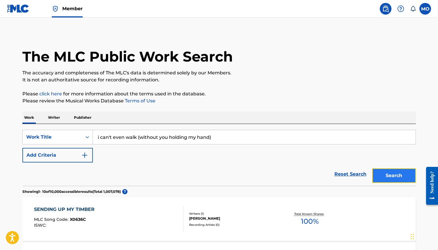
click at [394, 177] on button "Search" at bounding box center [394, 175] width 44 height 15
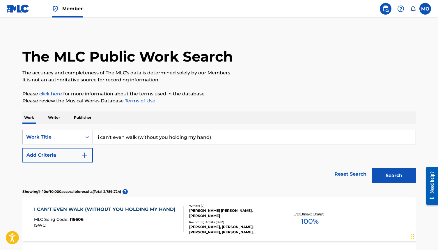
click at [98, 209] on div "I CAN'T EVEN WALK (WITHOUT YOU HOLDING MY HAND)" at bounding box center [106, 209] width 144 height 7
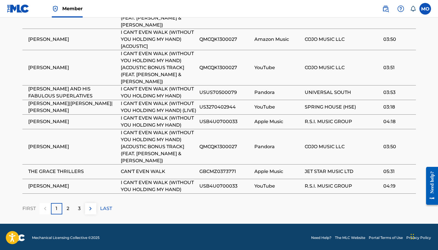
scroll to position [515, 0]
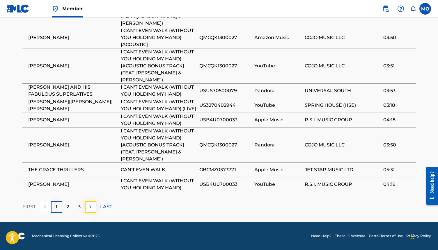
click at [93, 206] on img at bounding box center [90, 206] width 7 height 7
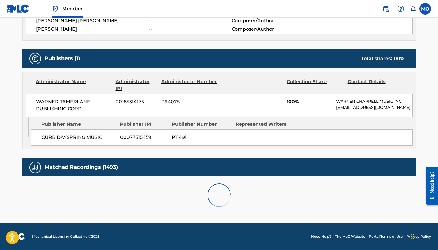
scroll to position [439, 0]
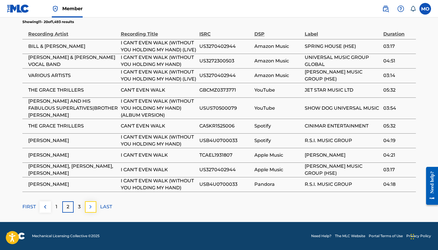
click at [90, 209] on img at bounding box center [90, 206] width 7 height 7
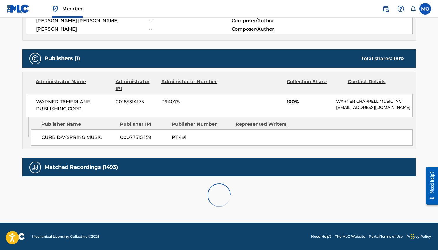
scroll to position [419, 0]
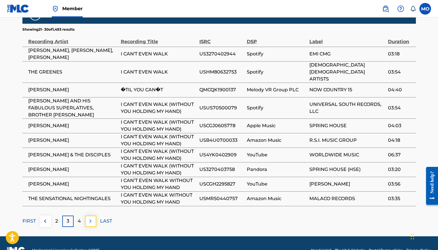
click at [92, 217] on img at bounding box center [90, 220] width 7 height 7
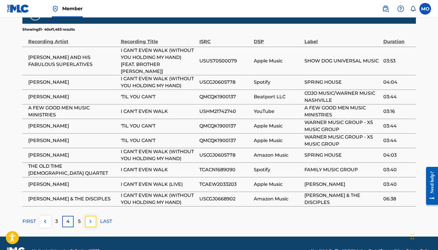
click at [91, 218] on img at bounding box center [90, 221] width 7 height 7
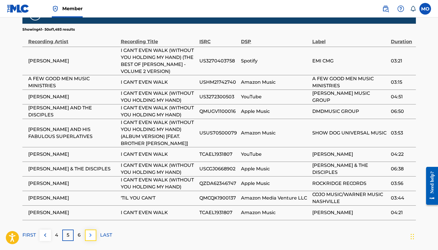
click at [91, 233] on img at bounding box center [90, 234] width 7 height 7
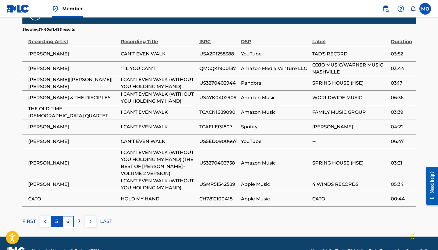
click at [52, 222] on div "5" at bounding box center [56, 220] width 11 height 11
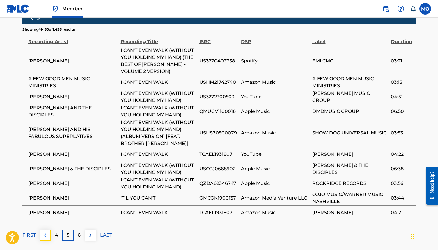
click at [44, 233] on img at bounding box center [45, 234] width 7 height 7
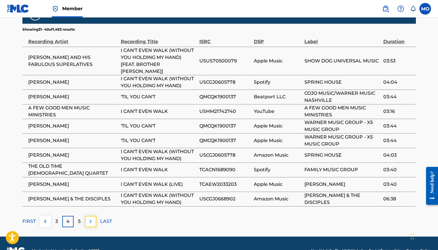
click at [90, 218] on img at bounding box center [90, 221] width 7 height 7
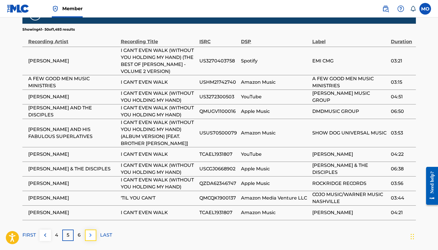
click at [91, 236] on img at bounding box center [90, 234] width 7 height 7
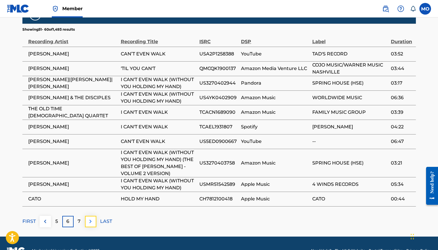
click at [91, 223] on img at bounding box center [90, 221] width 7 height 7
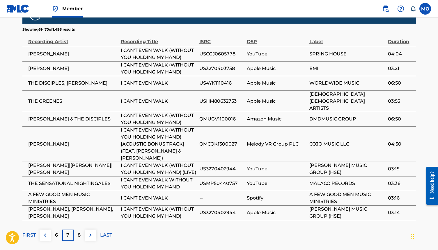
click at [91, 223] on div "Matched Recordings (1493) Showing 61 - 70 of 1,493 results Recording Artist Rec…" at bounding box center [219, 122] width 394 height 235
click at [91, 233] on img at bounding box center [90, 234] width 7 height 7
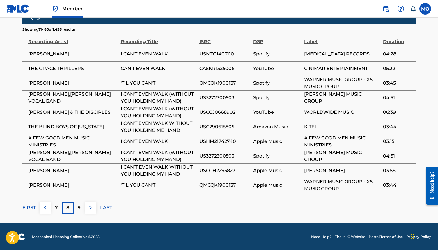
click at [72, 127] on span "THE BLIND BOYS OF MISSISSIPPI" at bounding box center [73, 126] width 90 height 7
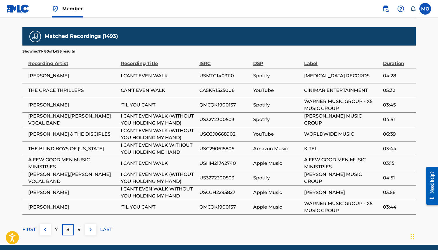
scroll to position [399, 0]
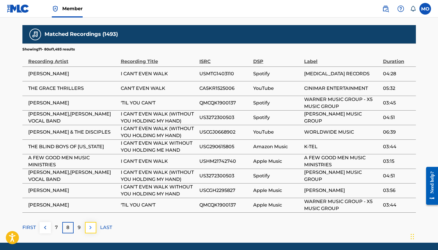
click at [89, 225] on img at bounding box center [90, 227] width 7 height 7
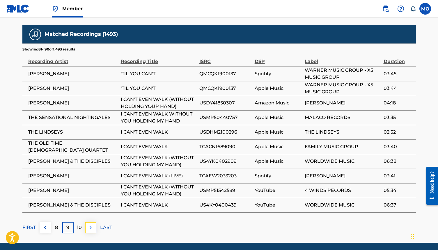
click at [94, 227] on button at bounding box center [90, 227] width 11 height 11
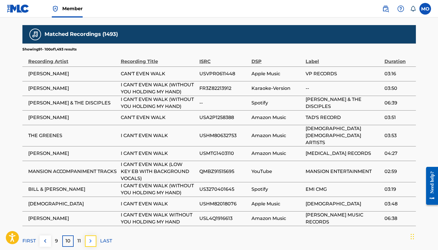
click at [90, 237] on img at bounding box center [90, 240] width 7 height 7
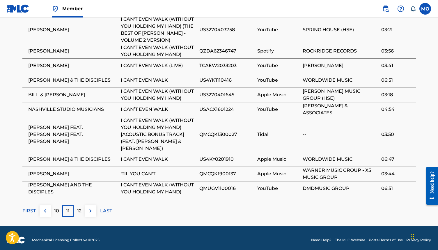
scroll to position [453, 0]
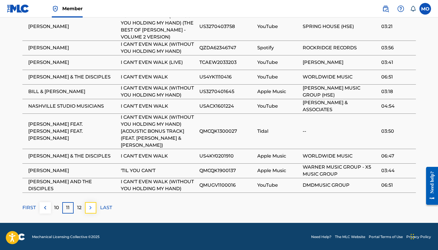
click at [89, 206] on img at bounding box center [90, 207] width 7 height 7
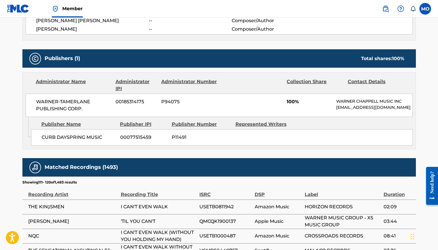
scroll to position [425, 0]
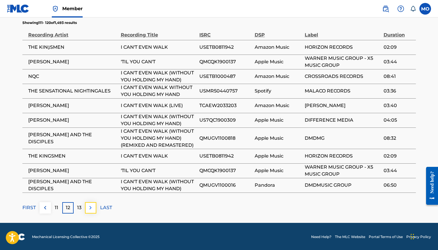
click at [90, 207] on img at bounding box center [90, 207] width 7 height 7
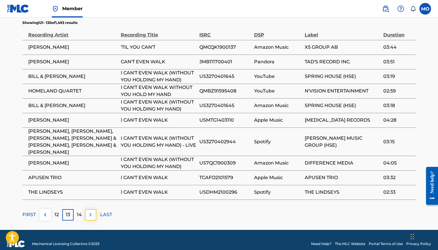
click at [91, 211] on img at bounding box center [90, 214] width 7 height 7
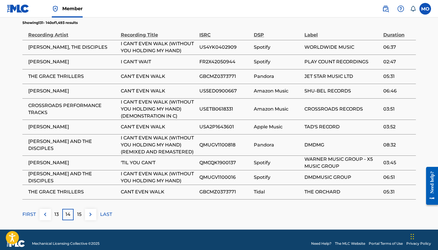
click at [92, 207] on div "Matched Recordings (1493) Showing 131 - 140 of 1,493 results Recording Artist R…" at bounding box center [219, 109] width 394 height 221
click at [91, 211] on img at bounding box center [90, 214] width 7 height 7
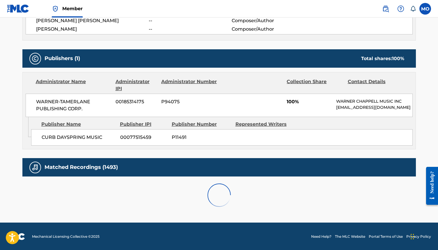
scroll to position [419, 0]
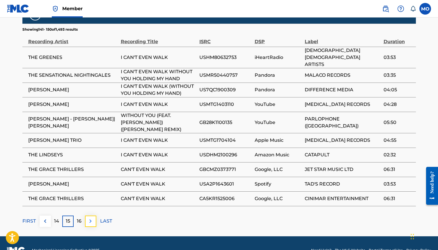
click at [91, 217] on img at bounding box center [90, 220] width 7 height 7
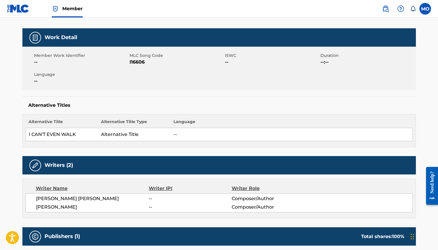
scroll to position [85, 0]
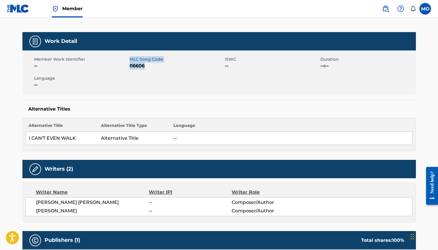
drag, startPoint x: 148, startPoint y: 66, endPoint x: 126, endPoint y: 66, distance: 21.8
click at [126, 66] on div "Member Work Identifier -- MLC Song Code I16606 ISWC -- Duration --:-- Language …" at bounding box center [219, 72] width 394 height 44
copy div "MLC Song Code I16606"
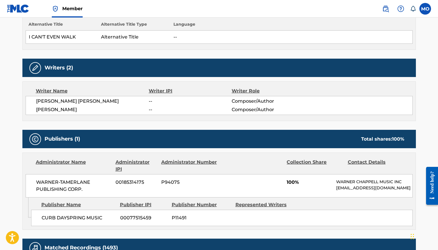
scroll to position [184, 0]
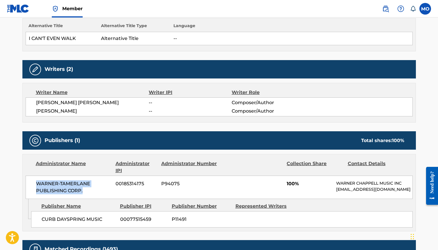
drag, startPoint x: 86, startPoint y: 191, endPoint x: 35, endPoint y: 183, distance: 52.1
click at [34, 183] on div "WARNER-TAMERLANE PUBLISHING CORP. 00185314175 P94075 100% WARNER CHAPPELL MUSIC…" at bounding box center [219, 186] width 387 height 23
copy span "WARNER-TAMERLANE PUBLISHING CORP."
drag, startPoint x: 146, startPoint y: 184, endPoint x: 115, endPoint y: 183, distance: 30.9
click at [115, 183] on div "WARNER-TAMERLANE PUBLISHING CORP. 00185314175 P94075 100% WARNER CHAPPELL MUSIC…" at bounding box center [219, 186] width 387 height 23
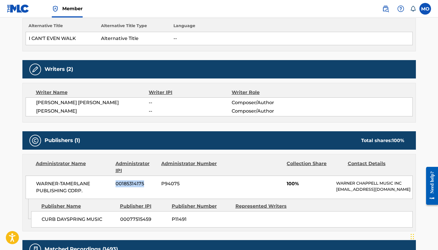
copy span "00185314175"
drag, startPoint x: 185, startPoint y: 186, endPoint x: 161, endPoint y: 185, distance: 23.3
click at [161, 185] on span "P94075" at bounding box center [189, 183] width 56 height 7
copy span "P94075"
drag, startPoint x: 104, startPoint y: 218, endPoint x: 41, endPoint y: 216, distance: 62.9
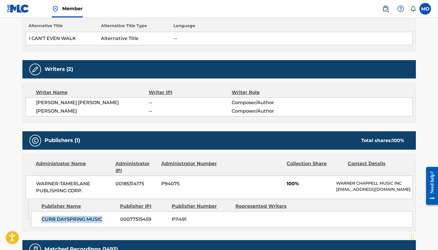
click at [42, 216] on span "CURB DAYSPRING MUSIC" at bounding box center [79, 218] width 74 height 7
copy span "CURB DAYSPRING MUSIC"
drag, startPoint x: 152, startPoint y: 217, endPoint x: 120, endPoint y: 217, distance: 32.0
click at [120, 217] on span "00077515459" at bounding box center [143, 218] width 47 height 7
copy span "00077515459"
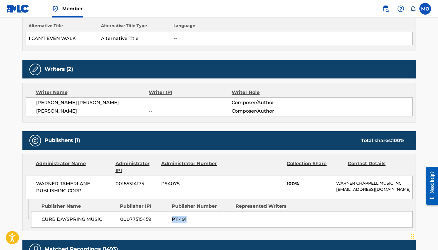
drag, startPoint x: 191, startPoint y: 217, endPoint x: 170, endPoint y: 217, distance: 21.0
click at [170, 217] on div "CURB DAYSPRING MUSIC 00077515459 P11491" at bounding box center [222, 219] width 382 height 16
copy span "P11491"
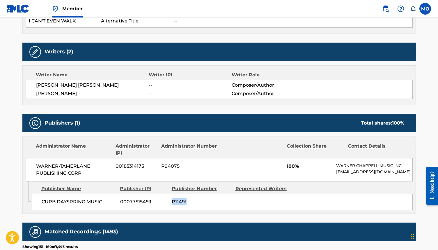
scroll to position [0, 0]
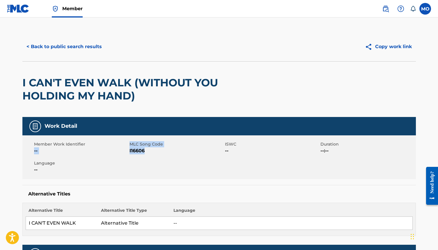
drag, startPoint x: 149, startPoint y: 150, endPoint x: 129, endPoint y: 145, distance: 19.7
click at [130, 145] on div "MLC Song Code I16606" at bounding box center [178, 147] width 96 height 13
click at [146, 151] on span "I16606" at bounding box center [177, 150] width 94 height 7
drag, startPoint x: 146, startPoint y: 151, endPoint x: 129, endPoint y: 151, distance: 16.3
click at [130, 151] on span "I16606" at bounding box center [177, 150] width 94 height 7
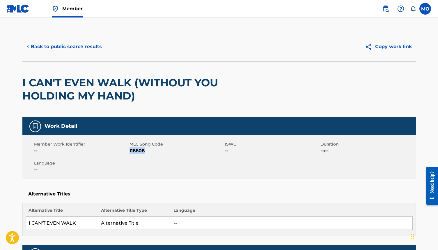
copy span "I16606"
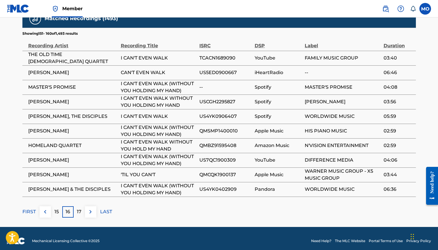
scroll to position [419, 0]
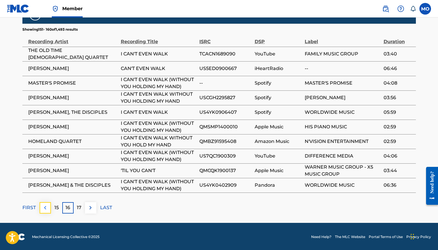
click at [46, 208] on img at bounding box center [45, 207] width 7 height 7
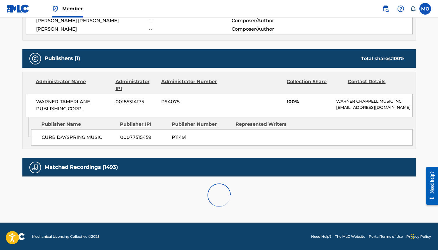
click at [46, 208] on div at bounding box center [219, 194] width 394 height 37
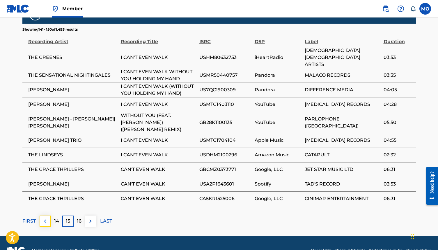
click at [45, 217] on img at bounding box center [45, 220] width 7 height 7
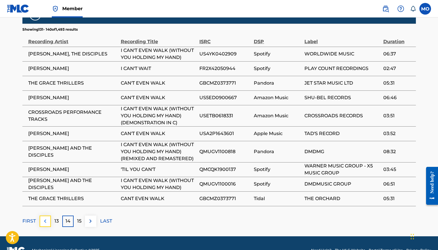
click at [46, 219] on img at bounding box center [45, 220] width 7 height 7
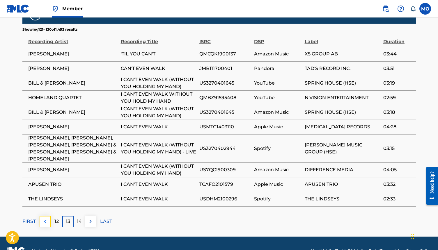
click at [45, 218] on img at bounding box center [45, 221] width 7 height 7
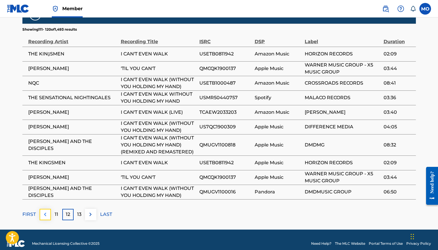
click at [45, 217] on button at bounding box center [45, 213] width 11 height 11
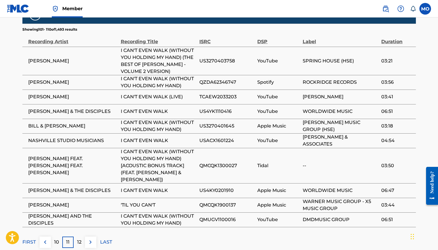
click at [45, 216] on span "DARRELL MCFADDEN AND THE DISCIPLES" at bounding box center [73, 219] width 90 height 14
click at [44, 241] on img at bounding box center [45, 241] width 7 height 7
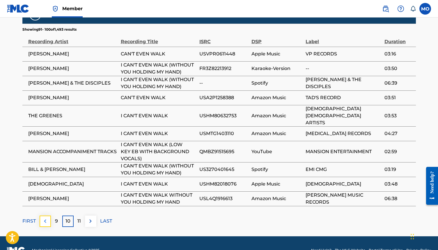
click at [43, 217] on img at bounding box center [45, 220] width 7 height 7
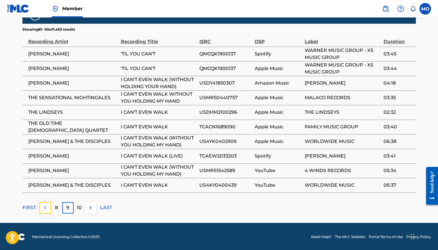
click at [45, 207] on img at bounding box center [45, 207] width 7 height 7
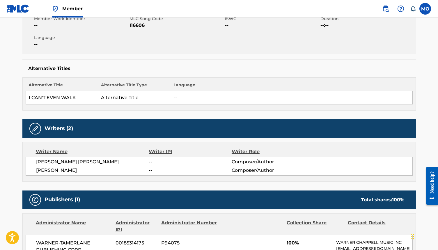
scroll to position [0, 0]
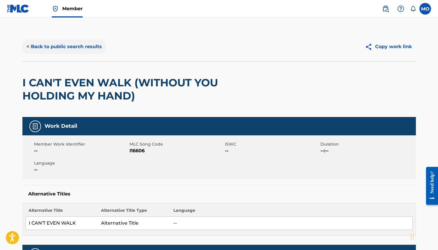
click at [55, 45] on button "< Back to public search results" at bounding box center [64, 46] width 84 height 15
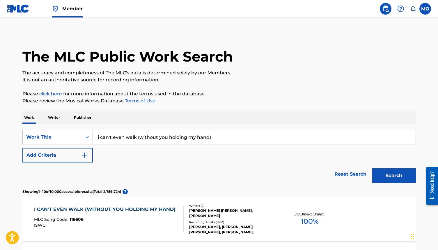
drag, startPoint x: 229, startPoint y: 136, endPoint x: 107, endPoint y: 132, distance: 122.1
click at [107, 132] on input "i can't even walk (without you holding my hand)" at bounding box center [254, 137] width 323 height 14
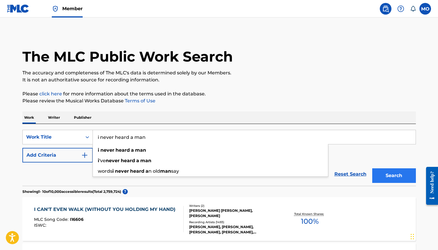
type input "i never heard a man"
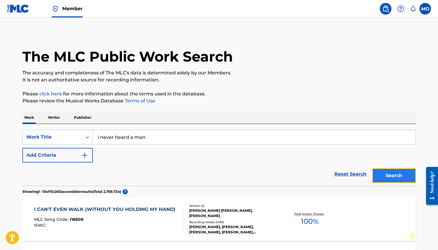
click at [397, 172] on button "Search" at bounding box center [394, 175] width 44 height 15
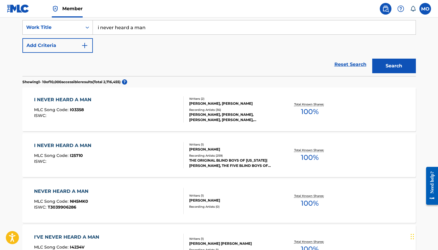
scroll to position [127, 0]
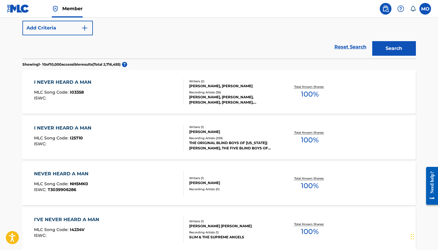
click at [67, 127] on div "I NEVER HEARD A MAN" at bounding box center [64, 127] width 60 height 7
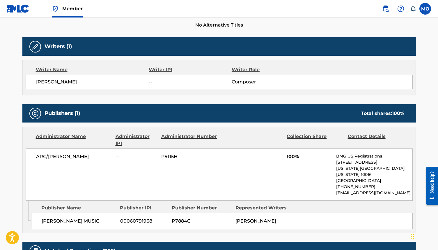
scroll to position [166, 0]
